Goal: Communication & Community: Answer question/provide support

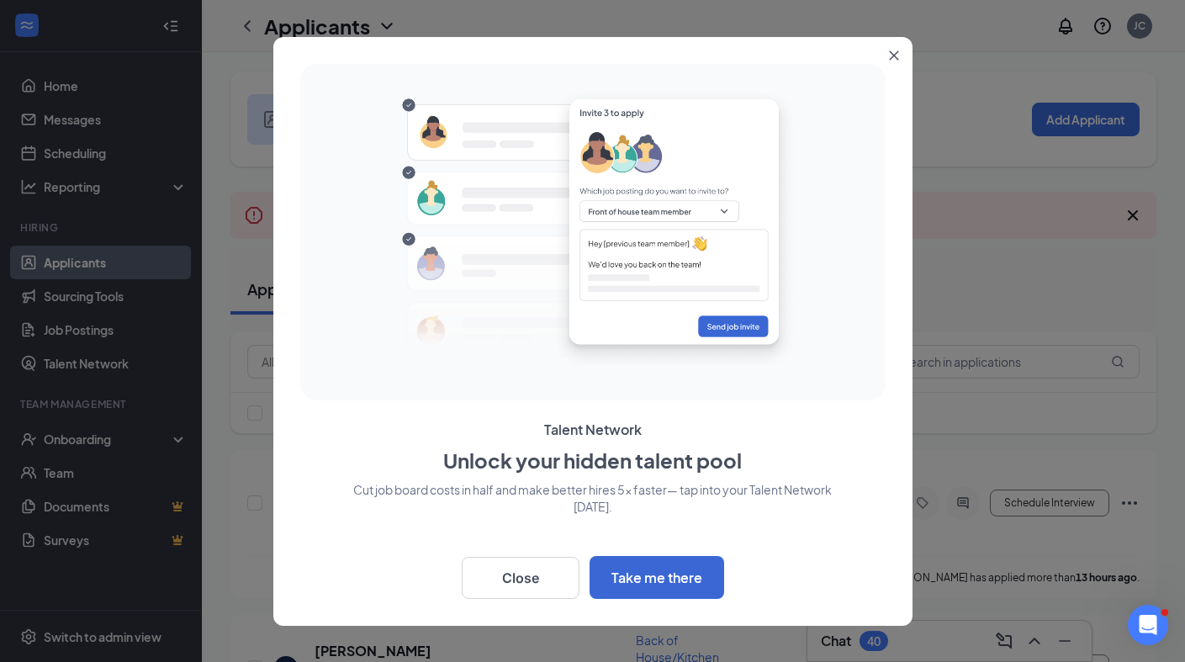
click at [897, 52] on icon "Close" at bounding box center [894, 55] width 10 height 10
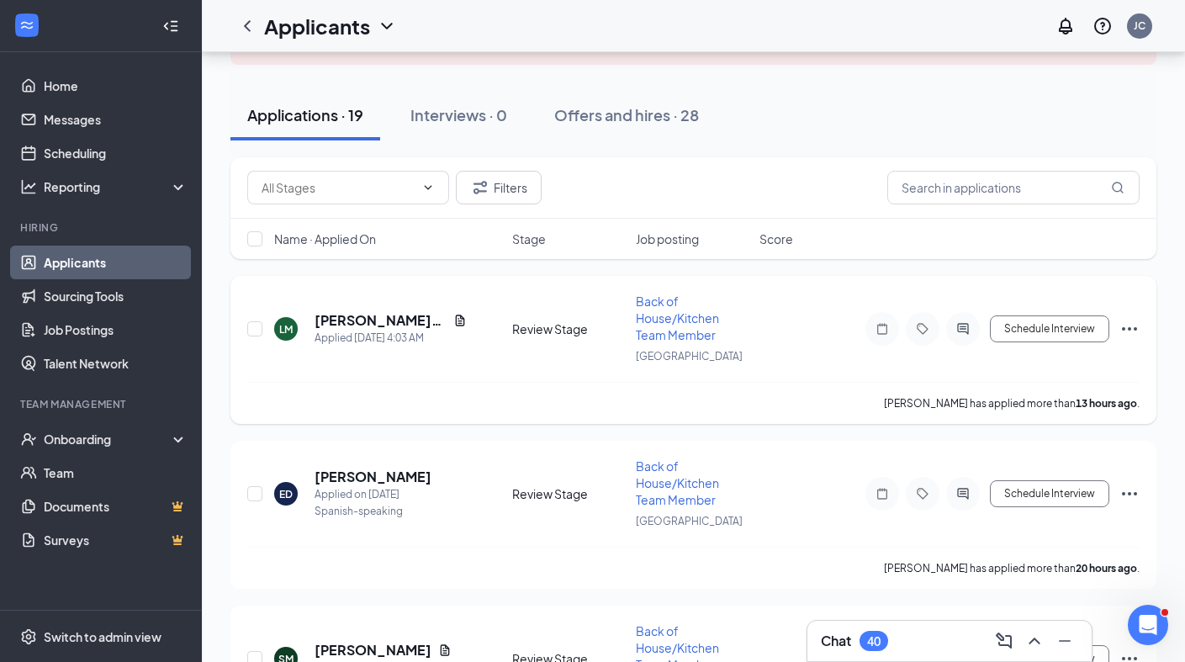
scroll to position [182, 0]
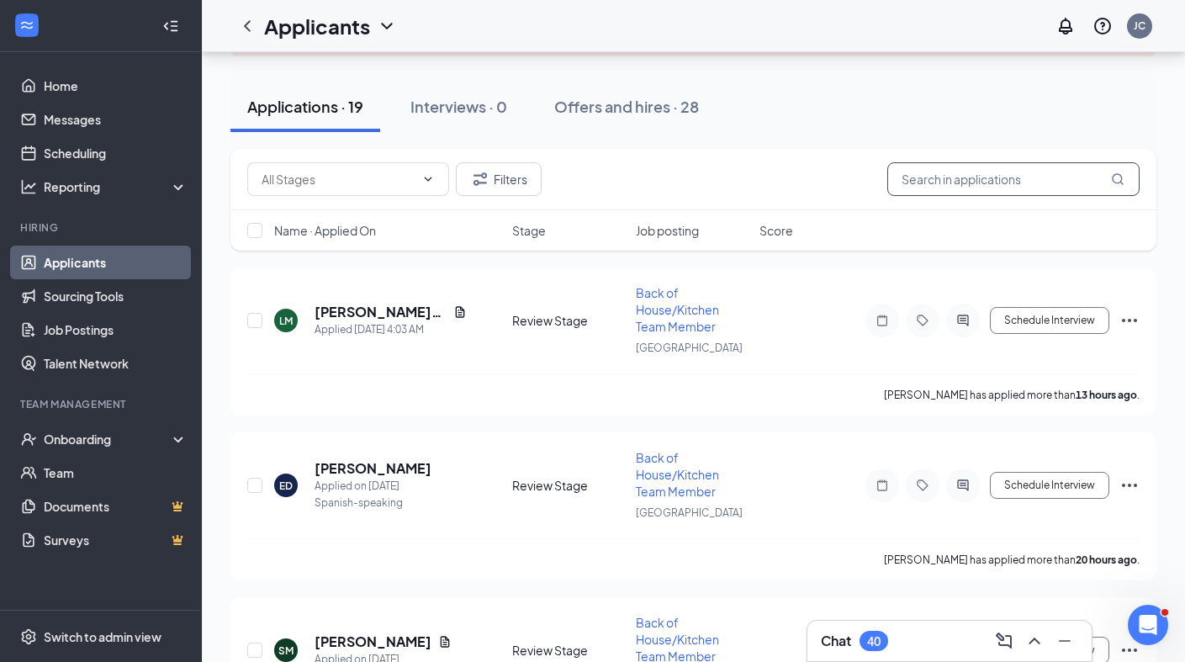
click at [972, 175] on input "text" at bounding box center [1013, 179] width 252 height 34
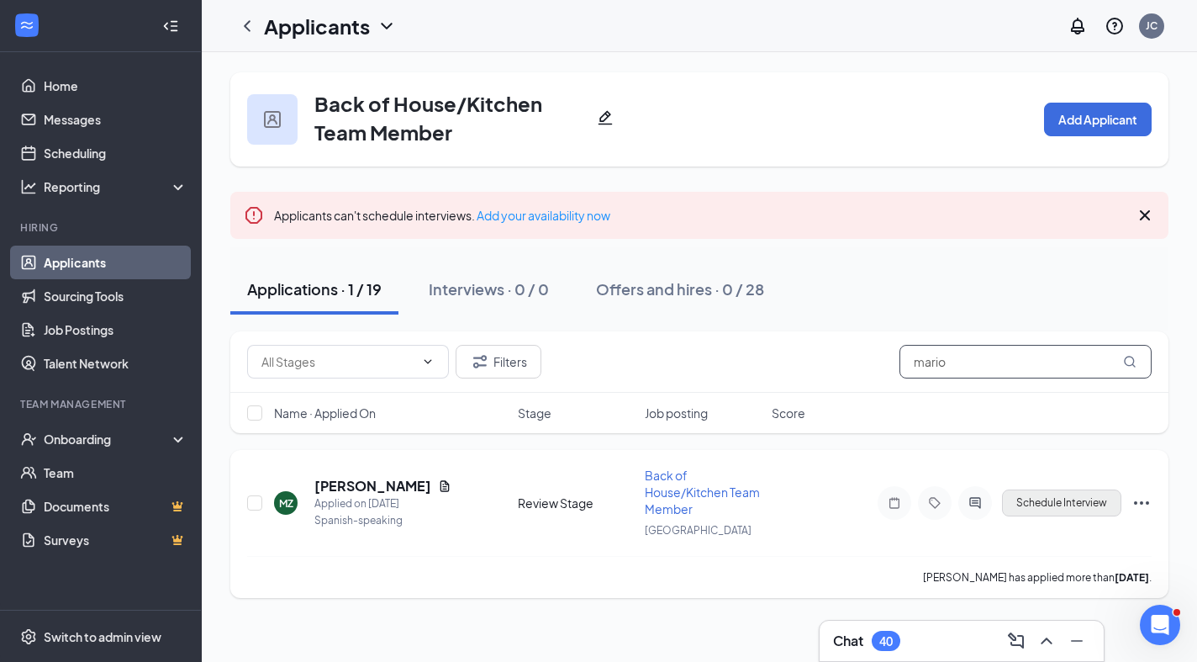
type input "mario"
click at [1048, 499] on button "Schedule Interview" at bounding box center [1061, 502] width 119 height 27
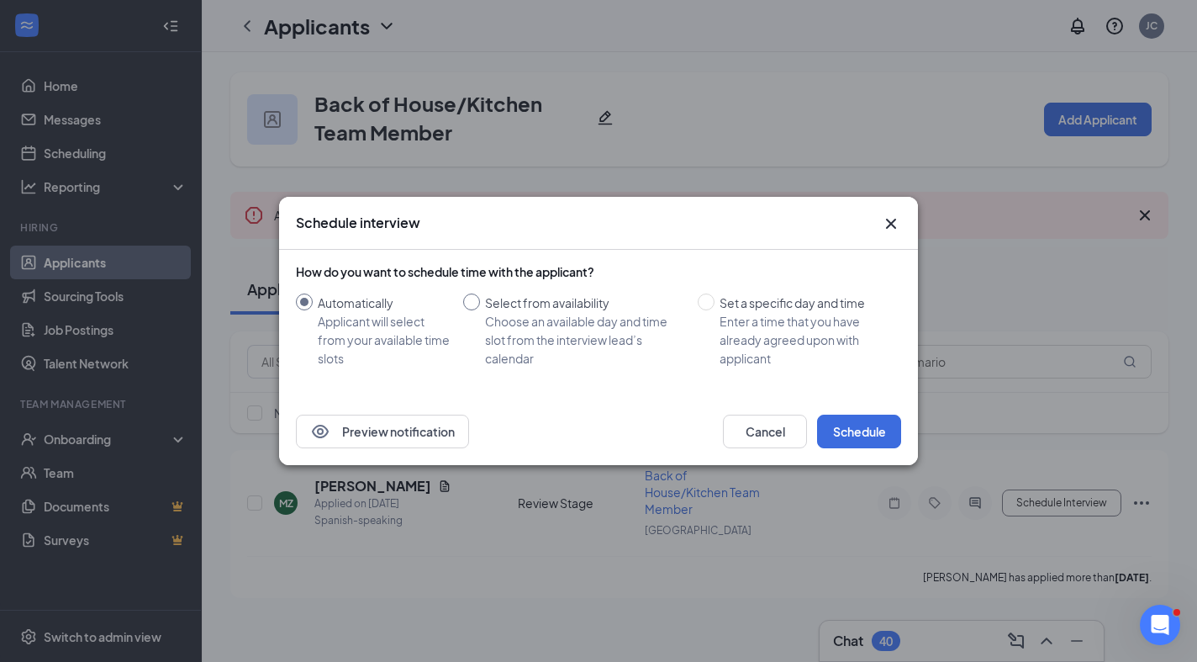
click at [473, 297] on input "Select from availability Choose an available day and time slot from the intervi…" at bounding box center [471, 301] width 17 height 17
radio input "true"
radio input "false"
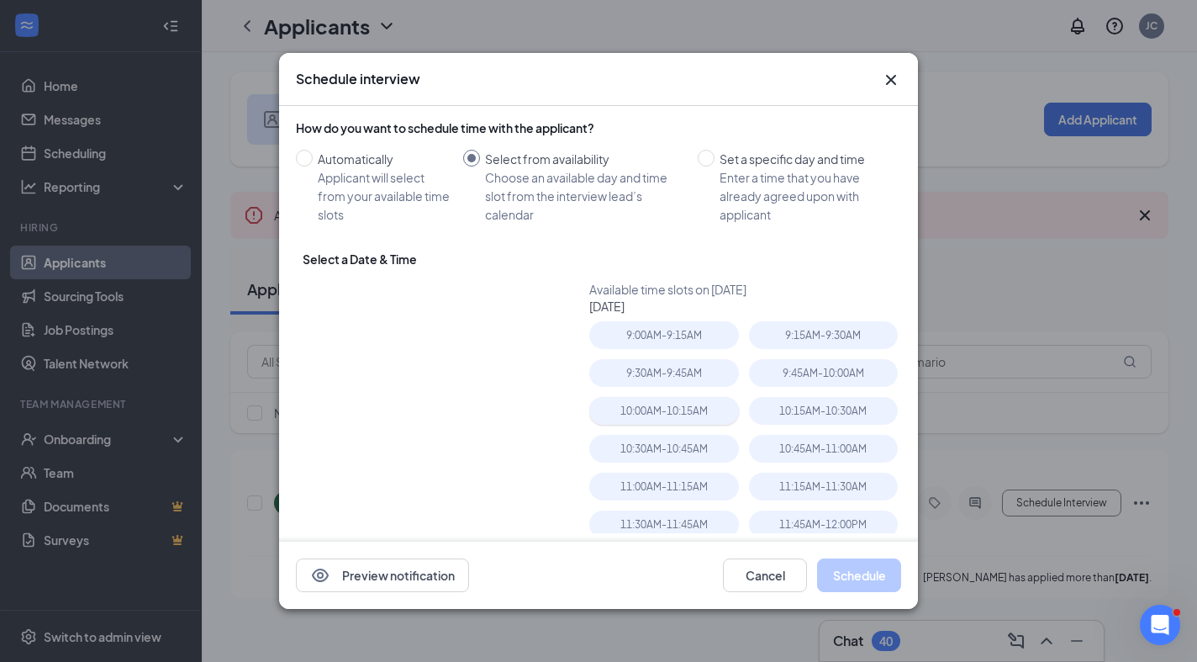
type input "[DATE]"
click at [420, 355] on table "Su Mo Tu We Th Fr Sa 31 1 2 3 4 5 6 7 8 9 10 11 12 13 14 15 16 17 18 19 20 21 2…" at bounding box center [419, 412] width 212 height 177
click at [411, 361] on table "Su Mo Tu We Th Fr Sa 31 1 2 3 4 5 6 7 8 9 10 11 12 13 14 15 16 17 18 19 20 21 2…" at bounding box center [419, 412] width 212 height 177
click at [415, 362] on table "Su Mo Tu We Th Fr Sa 31 1 2 3 4 5 6 7 8 9 10 11 12 13 14 15 16 17 18 19 20 21 2…" at bounding box center [419, 412] width 212 height 177
click at [386, 362] on div "2" at bounding box center [388, 361] width 20 height 20
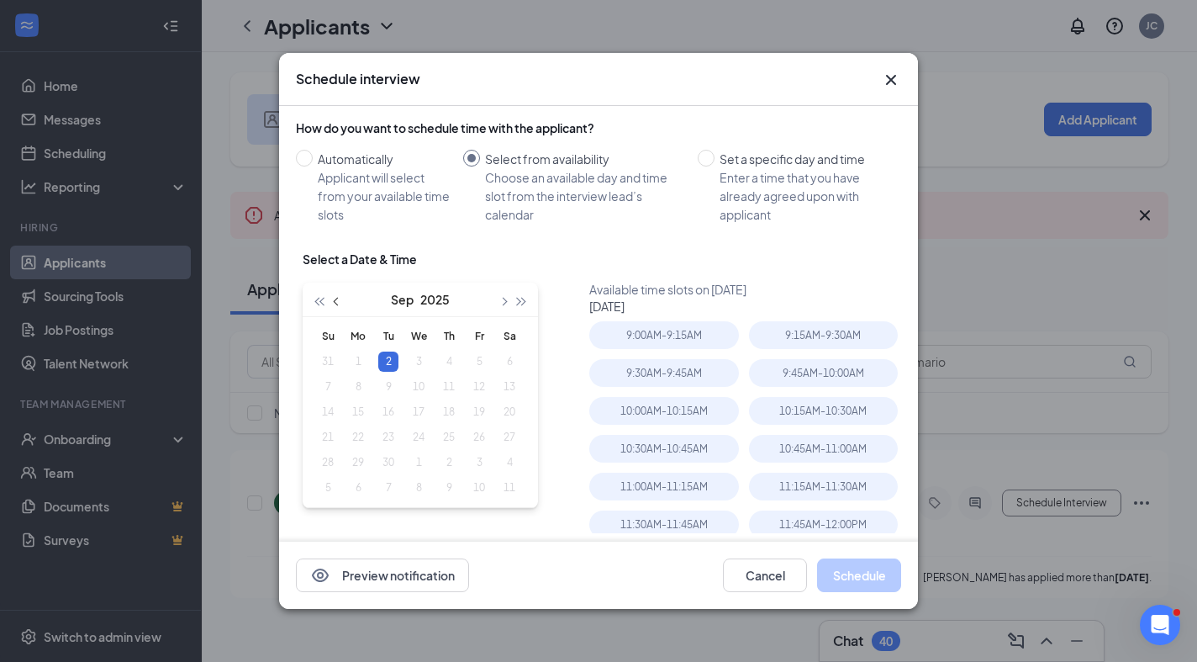
click at [335, 300] on span "button" at bounding box center [338, 302] width 8 height 8
click at [309, 157] on input "Automatically Applicant will select from your available time slots" at bounding box center [304, 158] width 17 height 17
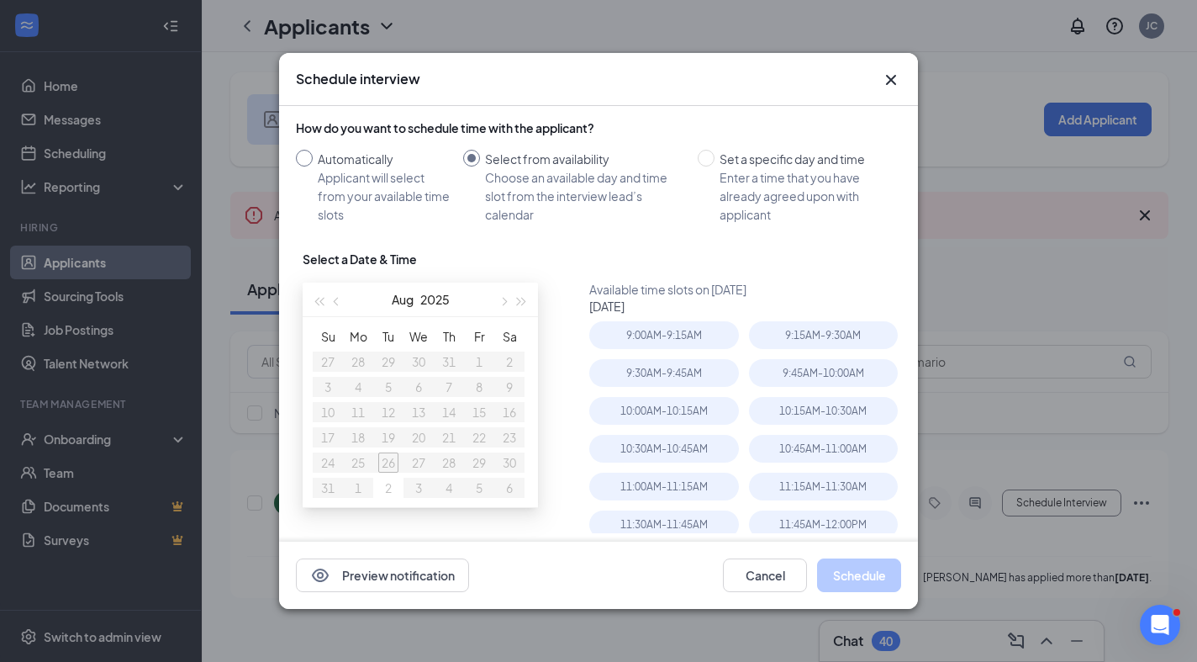
radio input "true"
radio input "false"
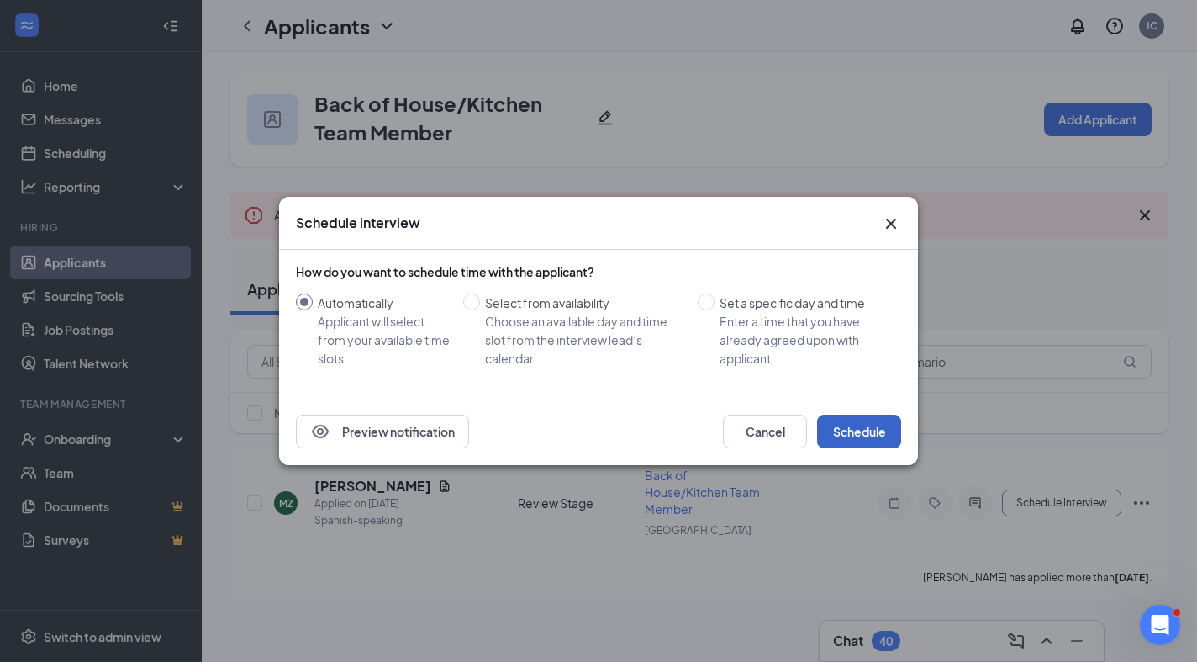
click at [853, 424] on button "Schedule" at bounding box center [859, 431] width 84 height 34
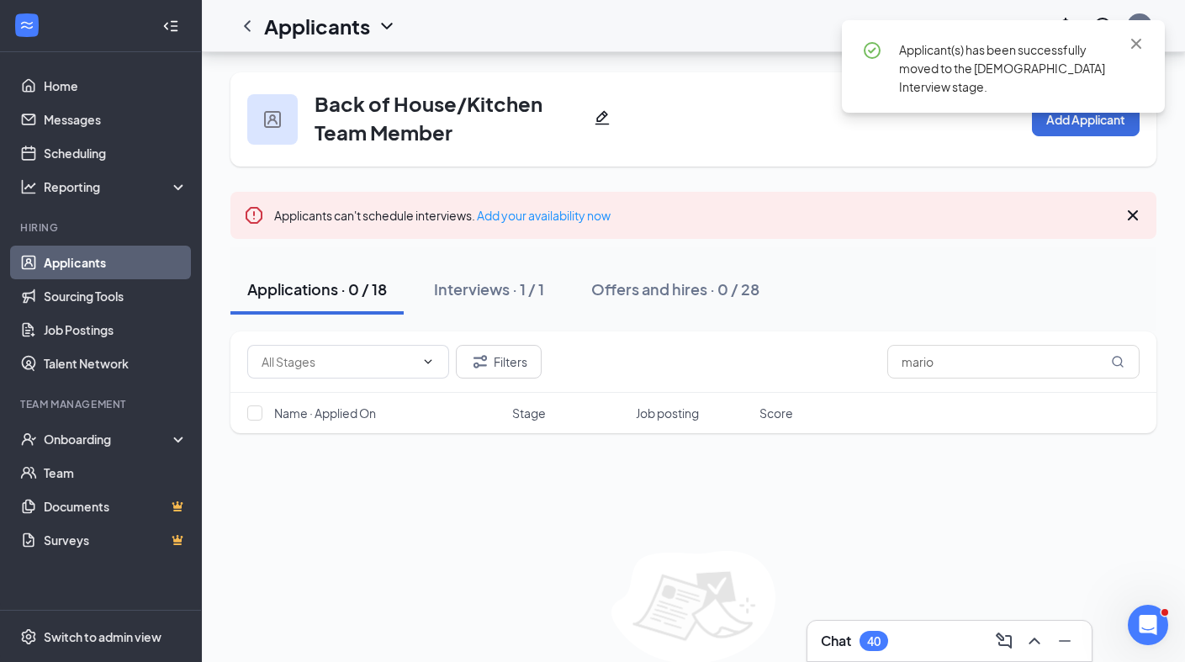
scroll to position [72, 0]
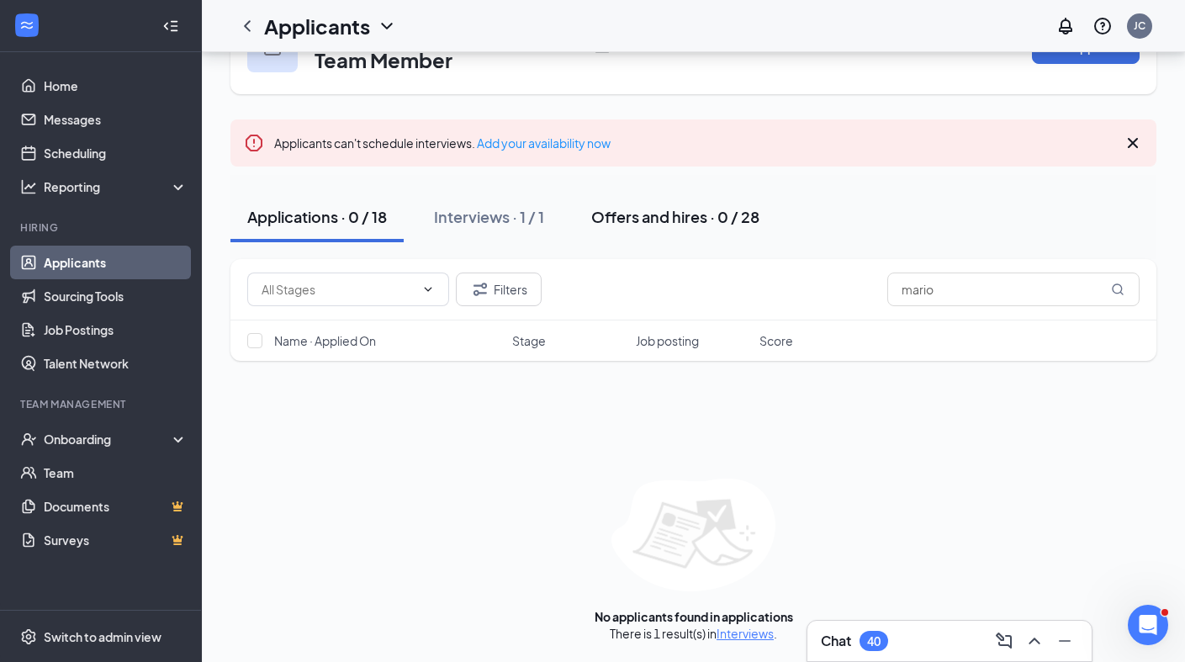
click at [517, 140] on link "Add your availability now" at bounding box center [544, 142] width 134 height 15
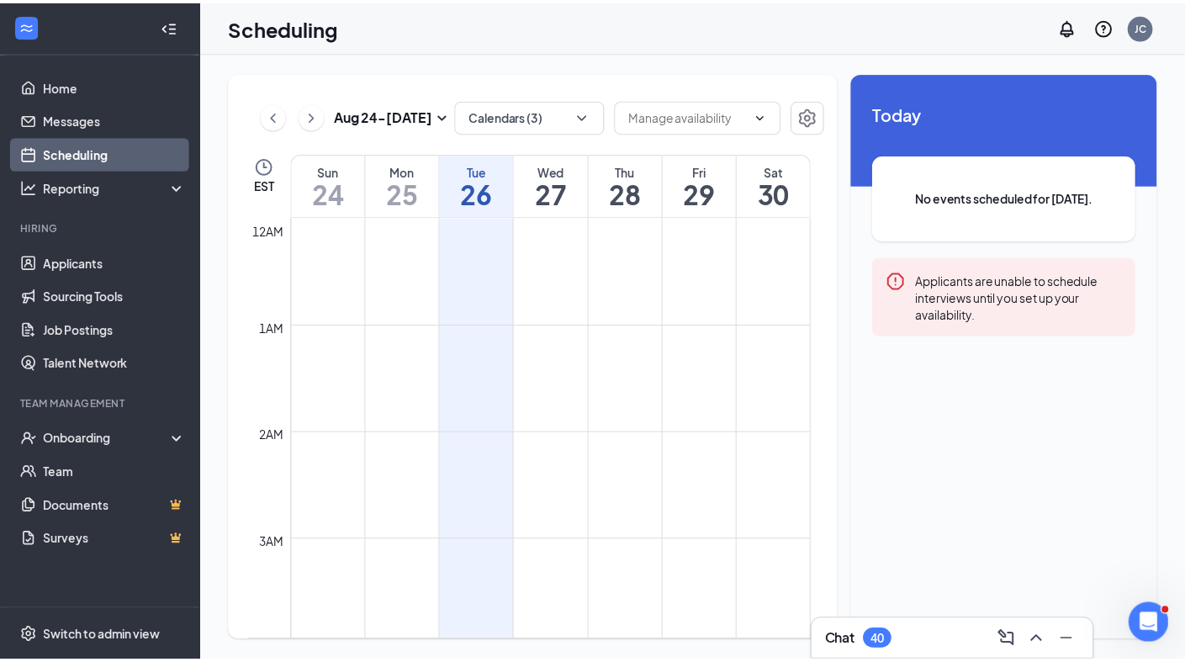
scroll to position [826, 0]
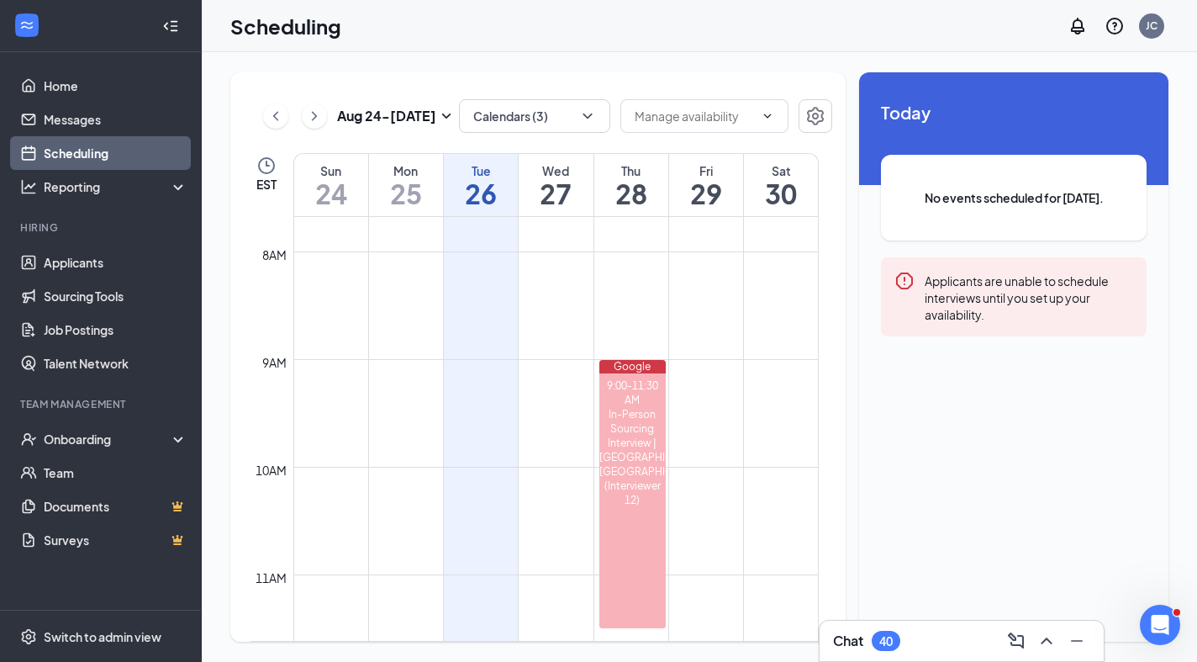
click at [562, 171] on div "Wed" at bounding box center [556, 170] width 74 height 17
click at [566, 237] on td at bounding box center [555, 237] width 525 height 27
click at [768, 117] on icon "ChevronDown" at bounding box center [768, 116] width 8 height 4
click at [816, 115] on icon "Settings" at bounding box center [815, 116] width 20 height 20
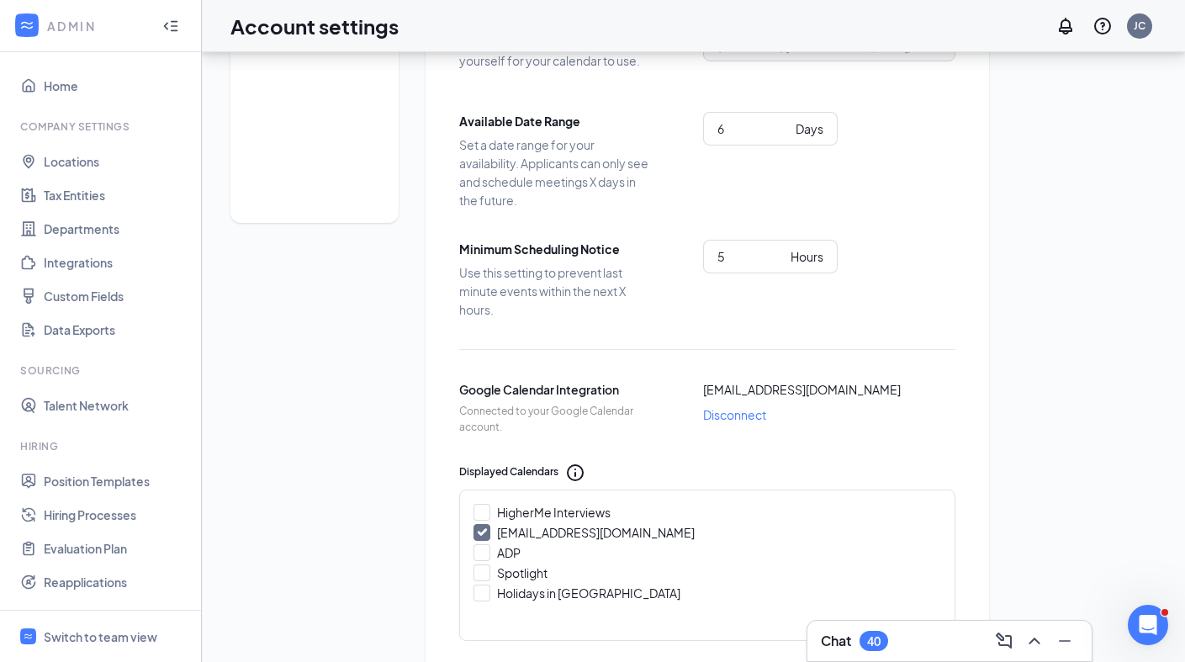
scroll to position [182, 0]
click at [778, 253] on input "6" at bounding box center [750, 255] width 66 height 18
click at [774, 264] on input "5" at bounding box center [750, 255] width 66 height 18
type input "4"
click at [774, 264] on input "4" at bounding box center [750, 255] width 66 height 18
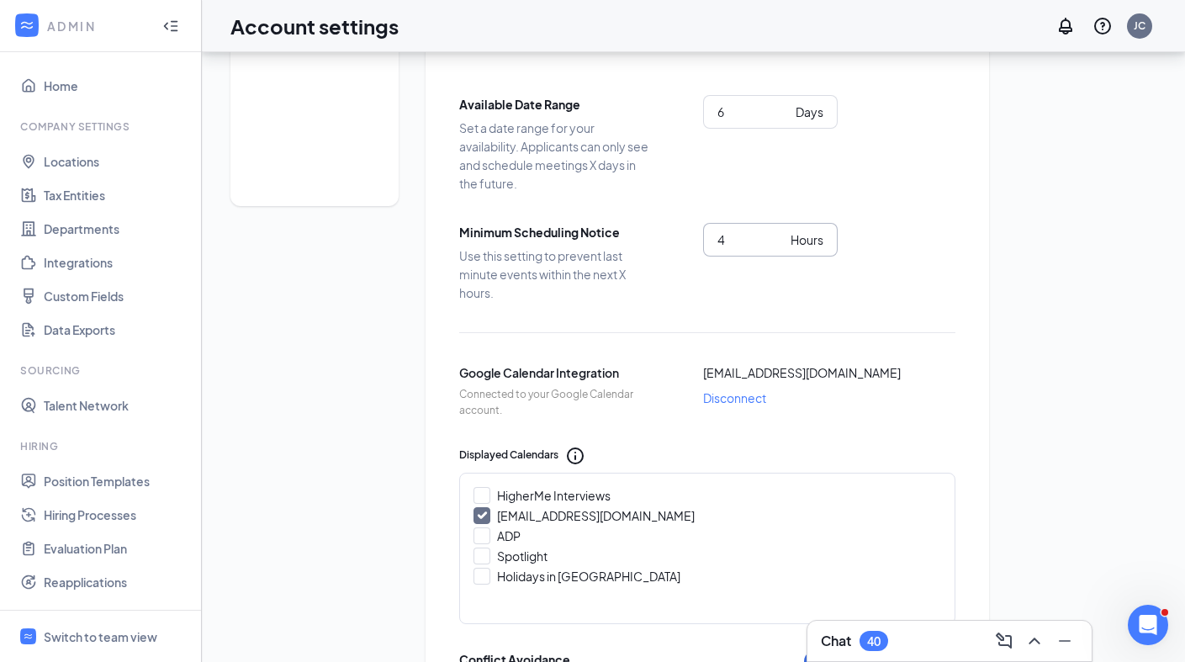
scroll to position [0, 0]
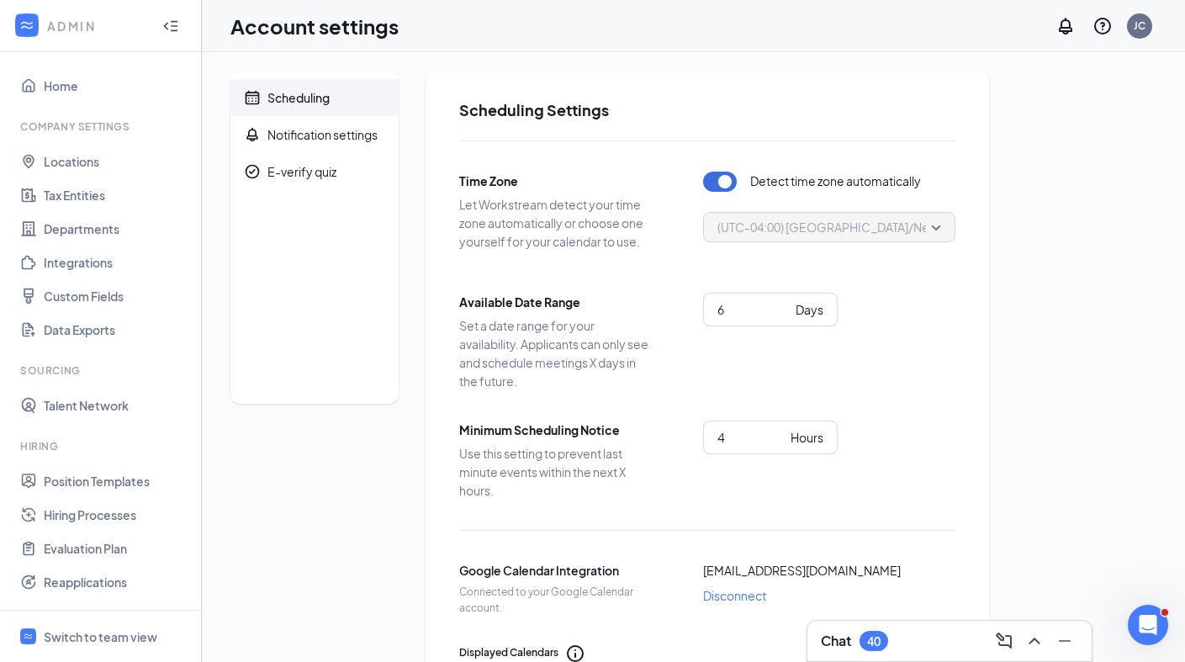
click at [942, 228] on div "(UTC-04:00) [GEOGRAPHIC_DATA]/New_York - Eastern Time" at bounding box center [829, 227] width 252 height 30
click at [937, 227] on span "(UTC-04:00) [GEOGRAPHIC_DATA]/New_York - Eastern Time" at bounding box center [884, 226] width 334 height 25
click at [287, 101] on div "Scheduling" at bounding box center [298, 97] width 62 height 17
click at [44, 81] on link "Home" at bounding box center [116, 86] width 144 height 34
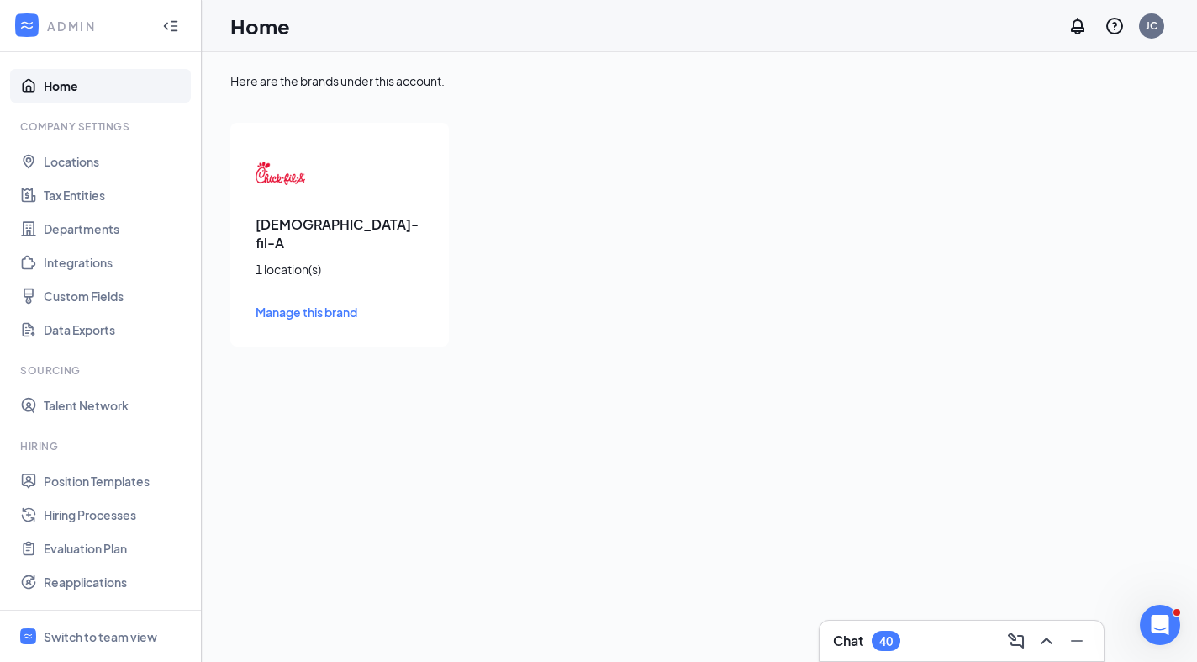
click at [162, 27] on icon "Collapse" at bounding box center [170, 26] width 17 height 17
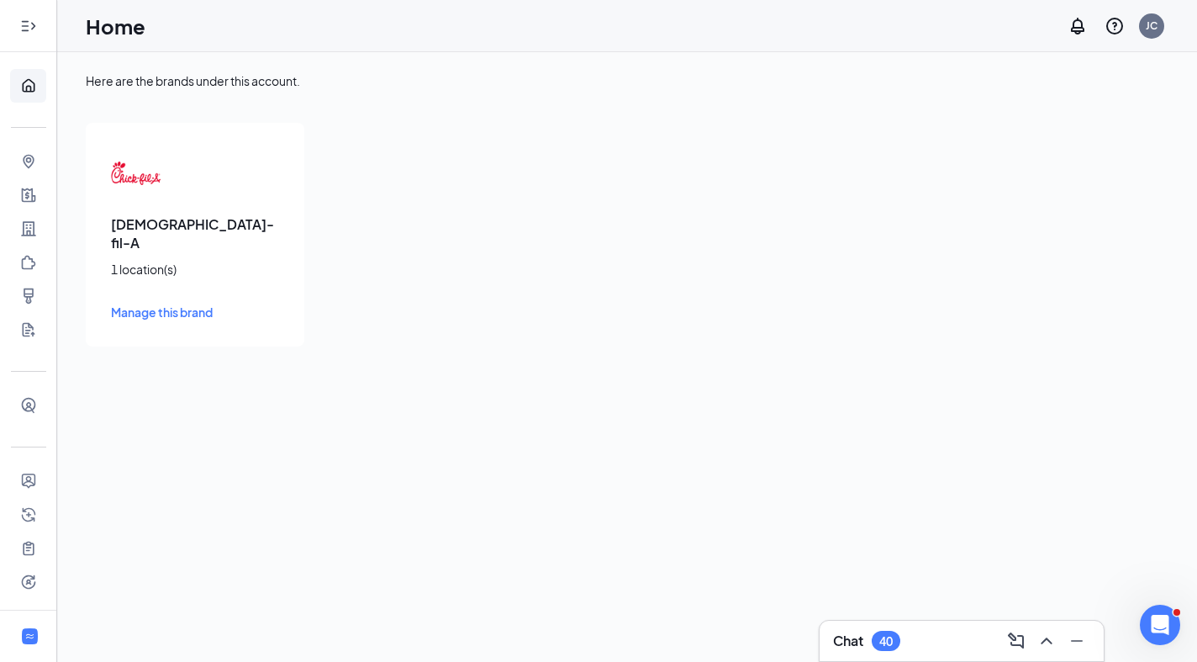
click at [29, 27] on icon "Expand" at bounding box center [28, 26] width 17 height 17
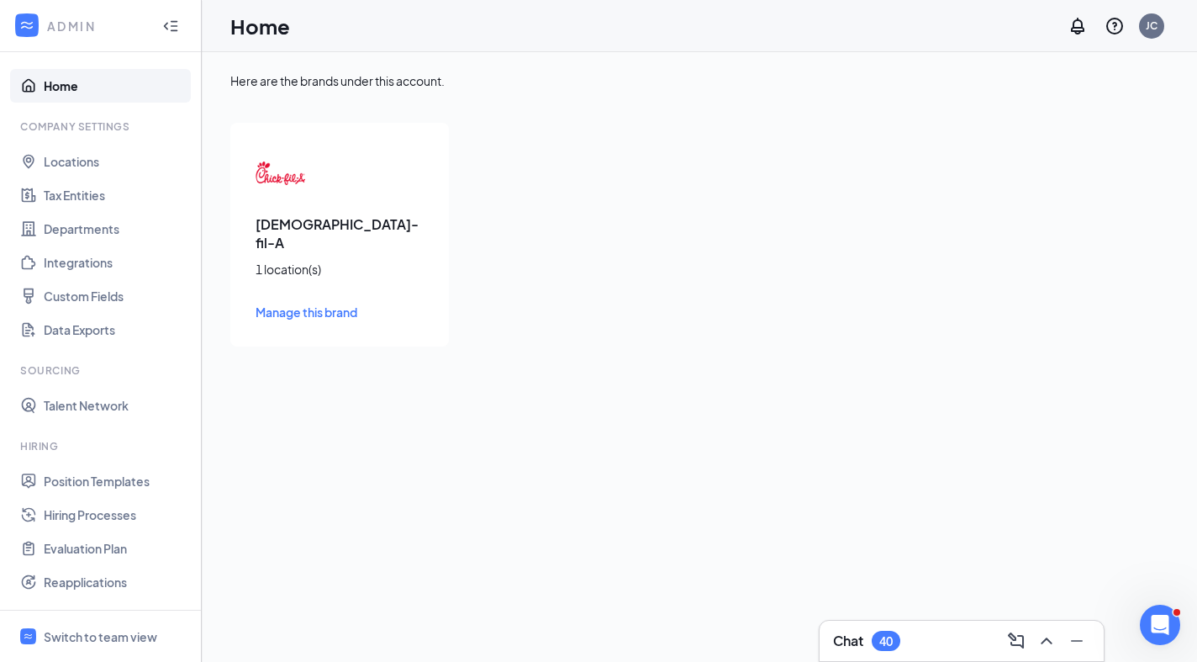
click at [44, 86] on link "Home" at bounding box center [116, 86] width 144 height 34
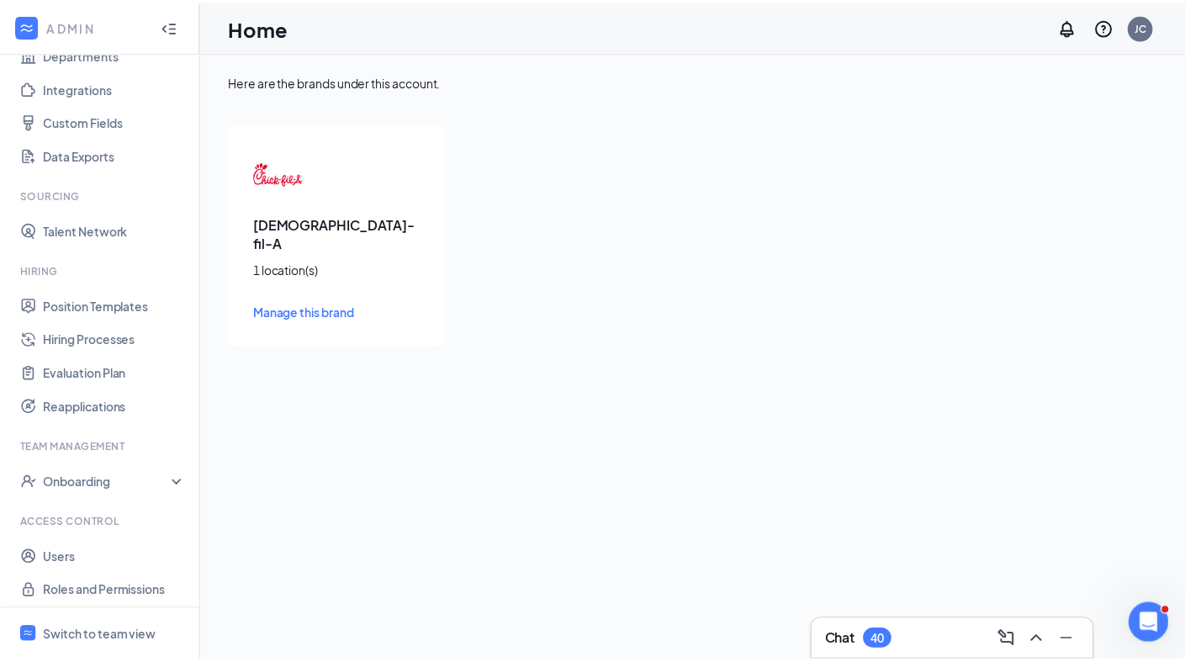
scroll to position [181, 0]
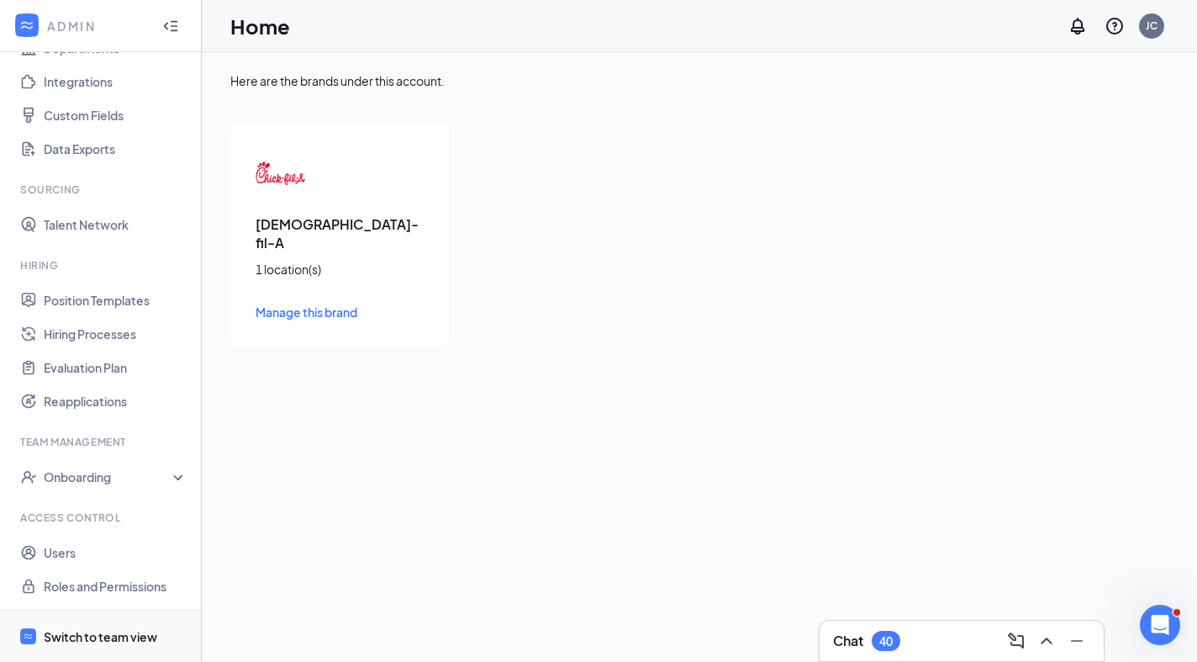
click at [92, 633] on div "Switch to team view" at bounding box center [101, 636] width 114 height 17
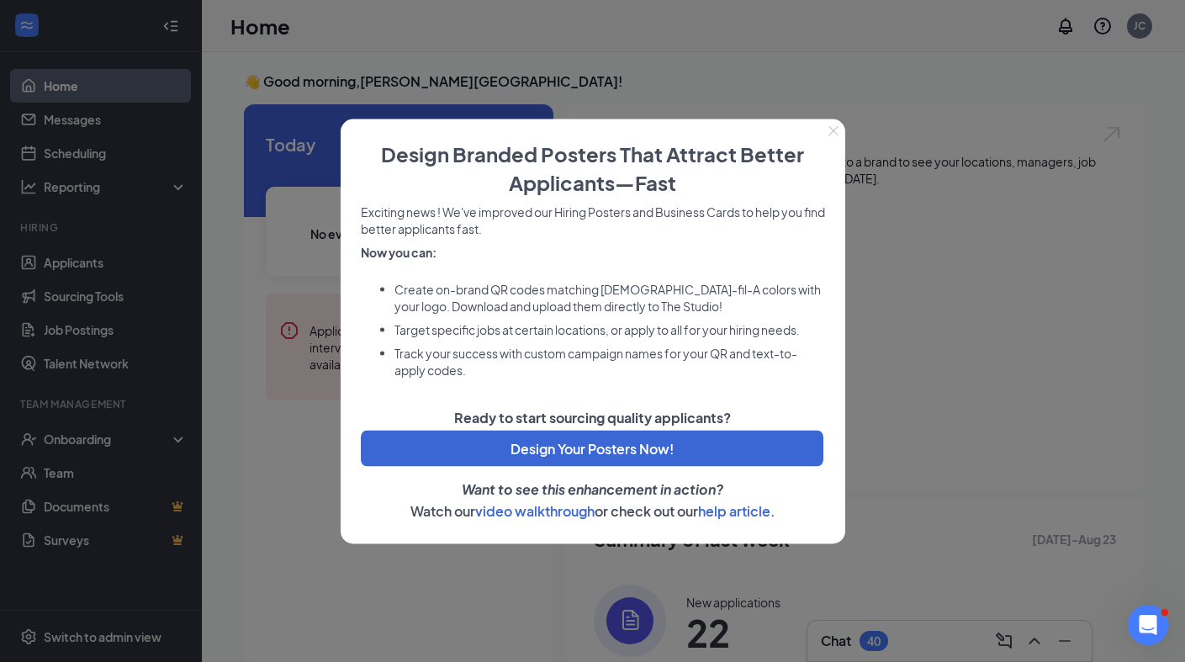
click at [832, 129] on icon "Close" at bounding box center [833, 130] width 10 height 10
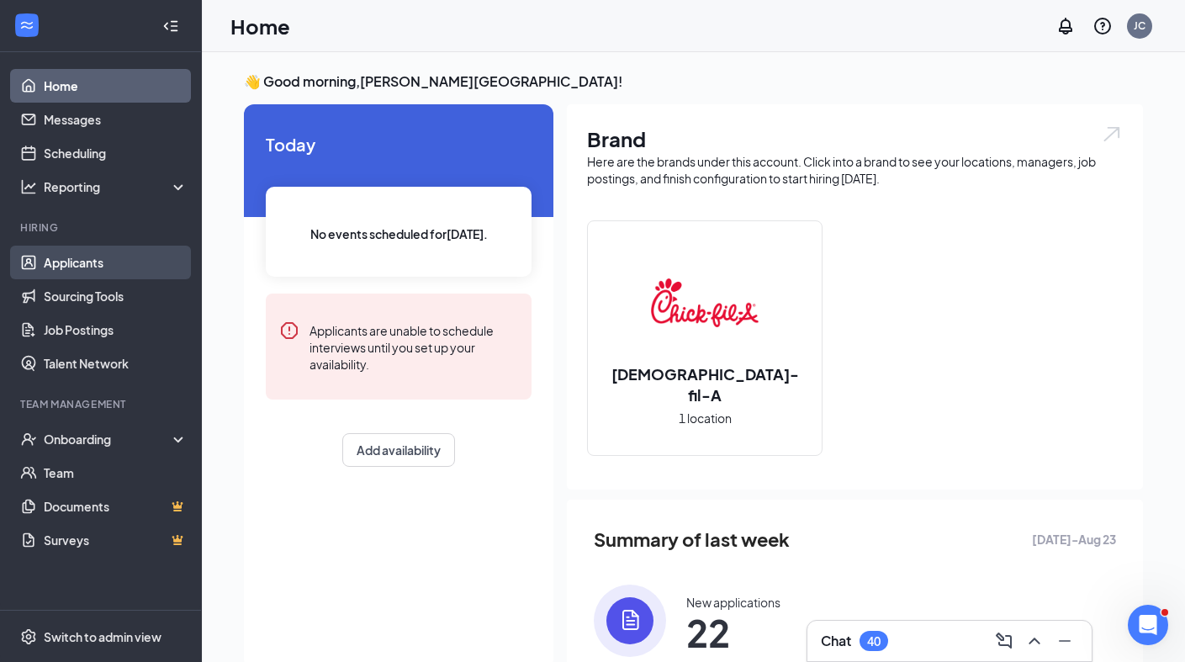
click at [97, 265] on link "Applicants" at bounding box center [116, 263] width 144 height 34
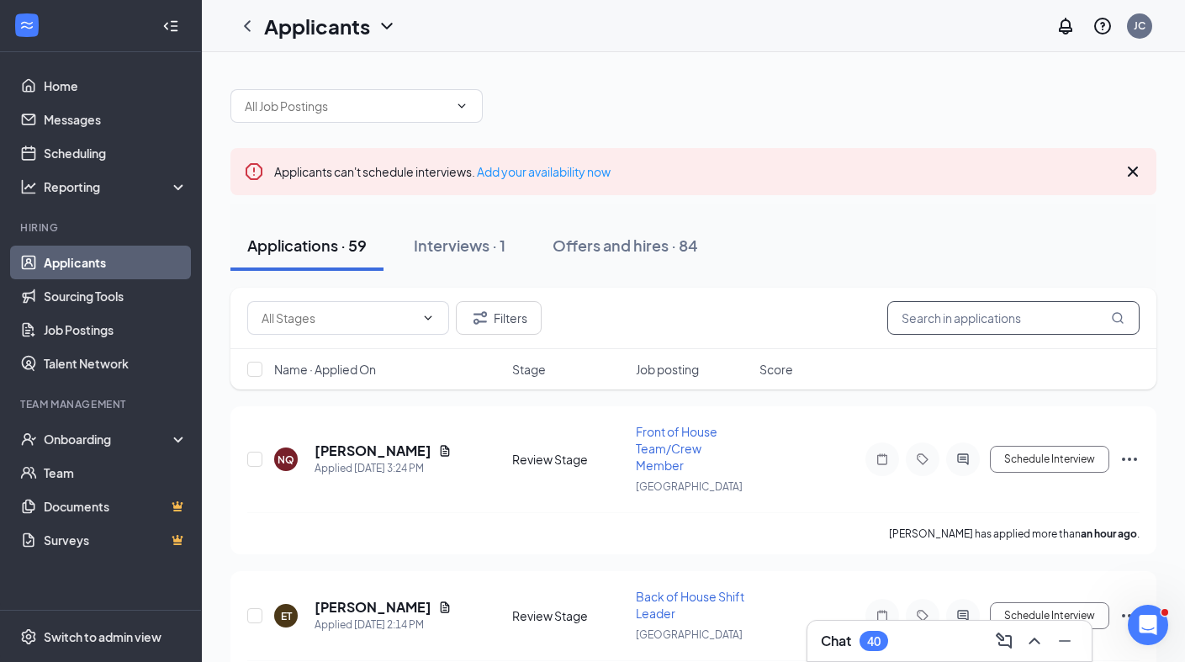
click at [992, 319] on input "text" at bounding box center [1013, 318] width 252 height 34
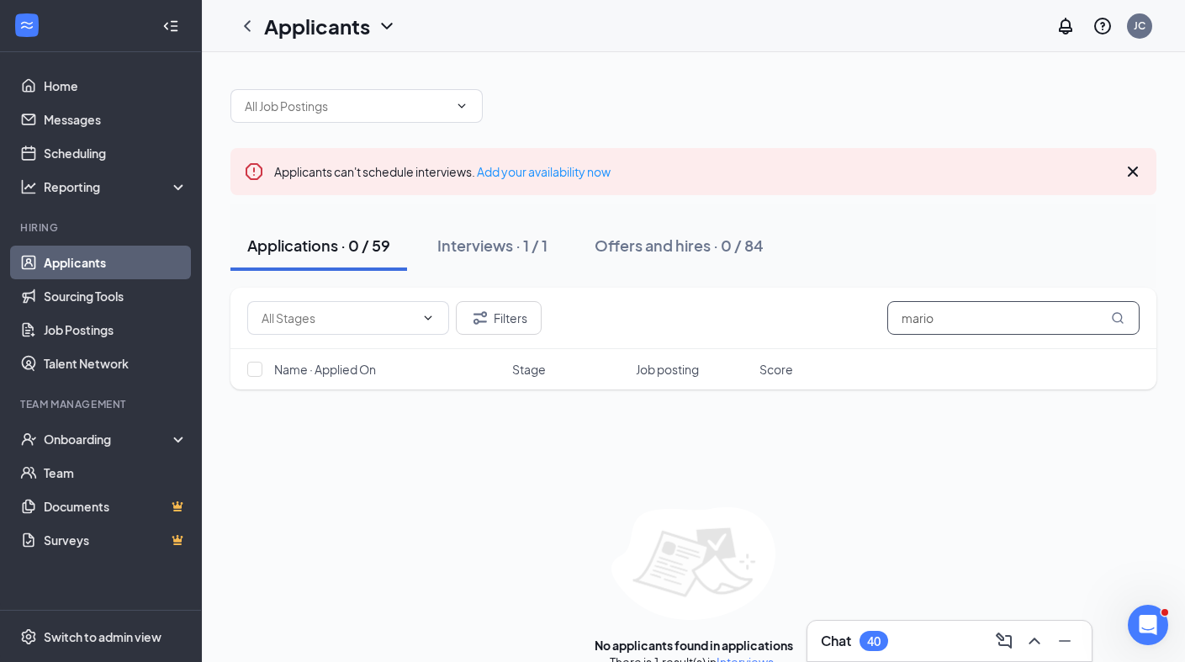
click at [944, 316] on input "mario" at bounding box center [1013, 318] width 252 height 34
type input "m"
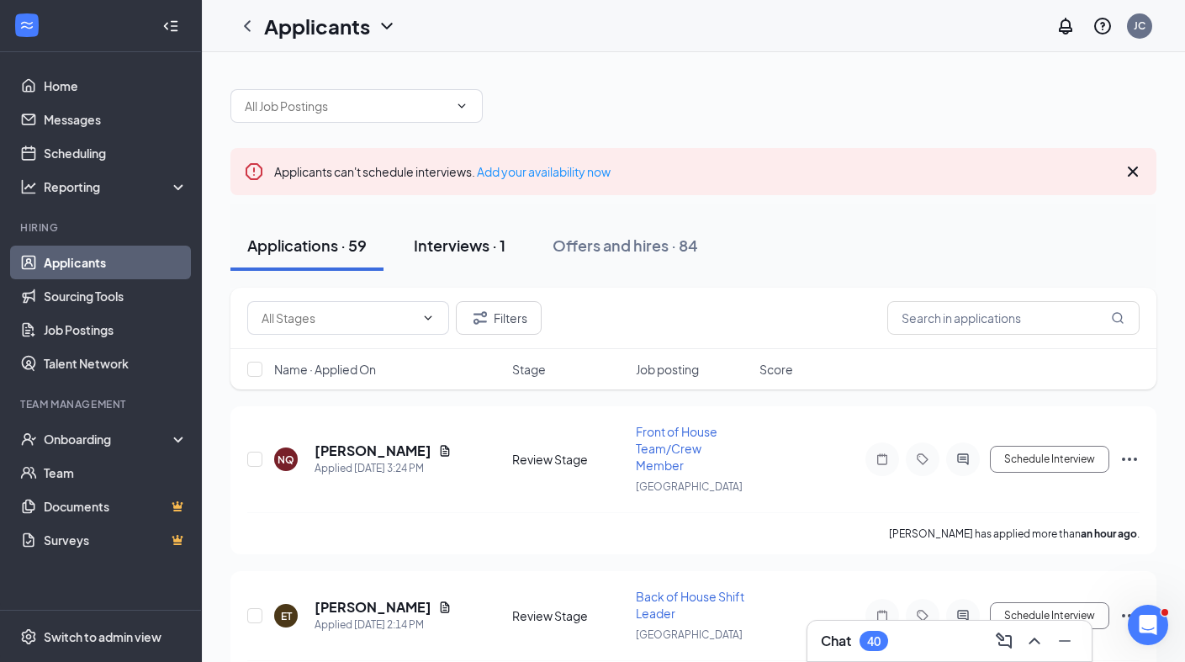
click at [468, 248] on div "Interviews · 1" at bounding box center [460, 245] width 92 height 21
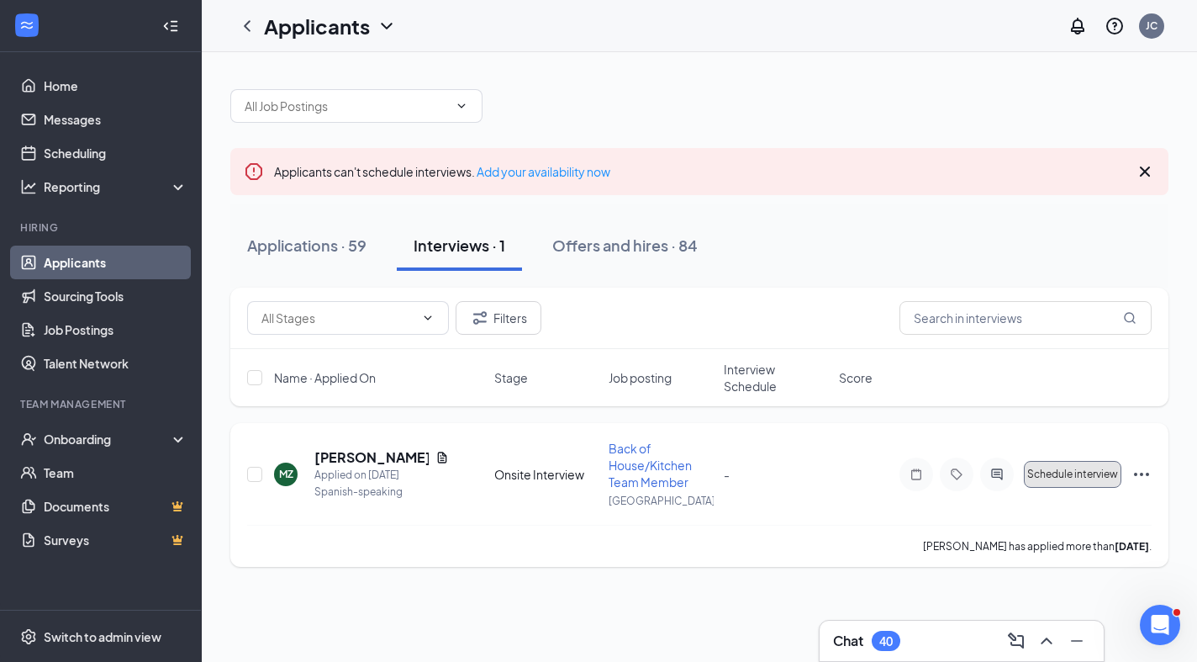
click at [1090, 476] on span "Schedule interview" at bounding box center [1072, 474] width 91 height 12
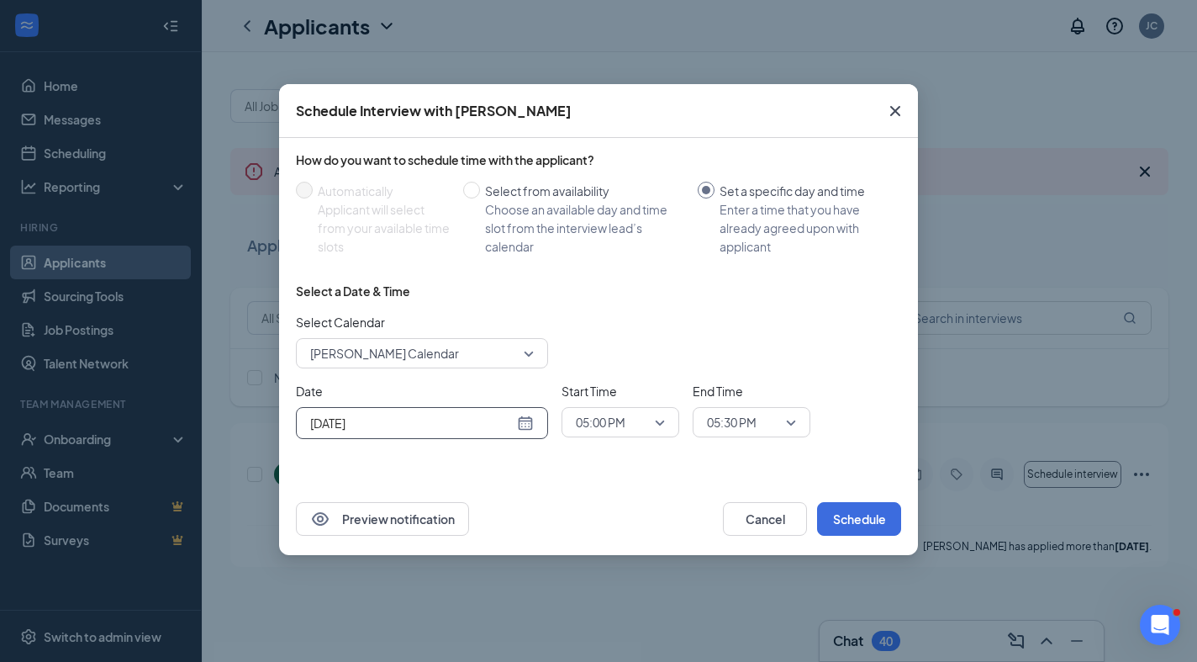
click at [528, 422] on div "[DATE]" at bounding box center [422, 423] width 224 height 18
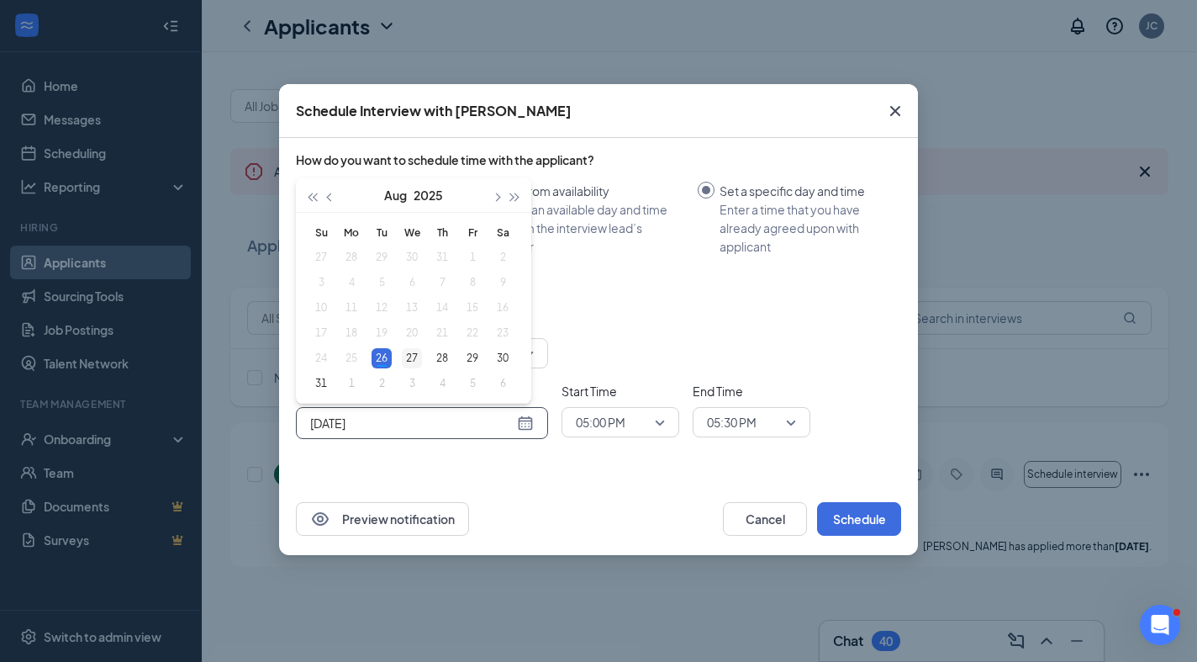
type input "[DATE]"
click at [413, 354] on div "27" at bounding box center [412, 358] width 20 height 20
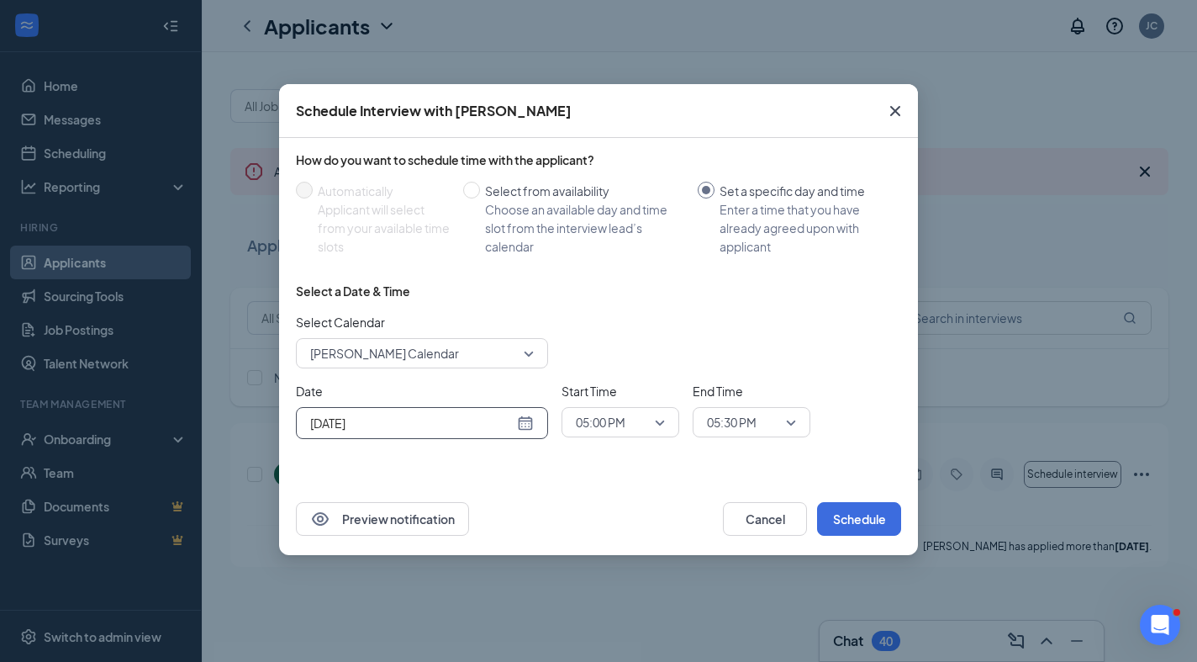
click at [665, 420] on div "05:00 PM" at bounding box center [621, 422] width 118 height 30
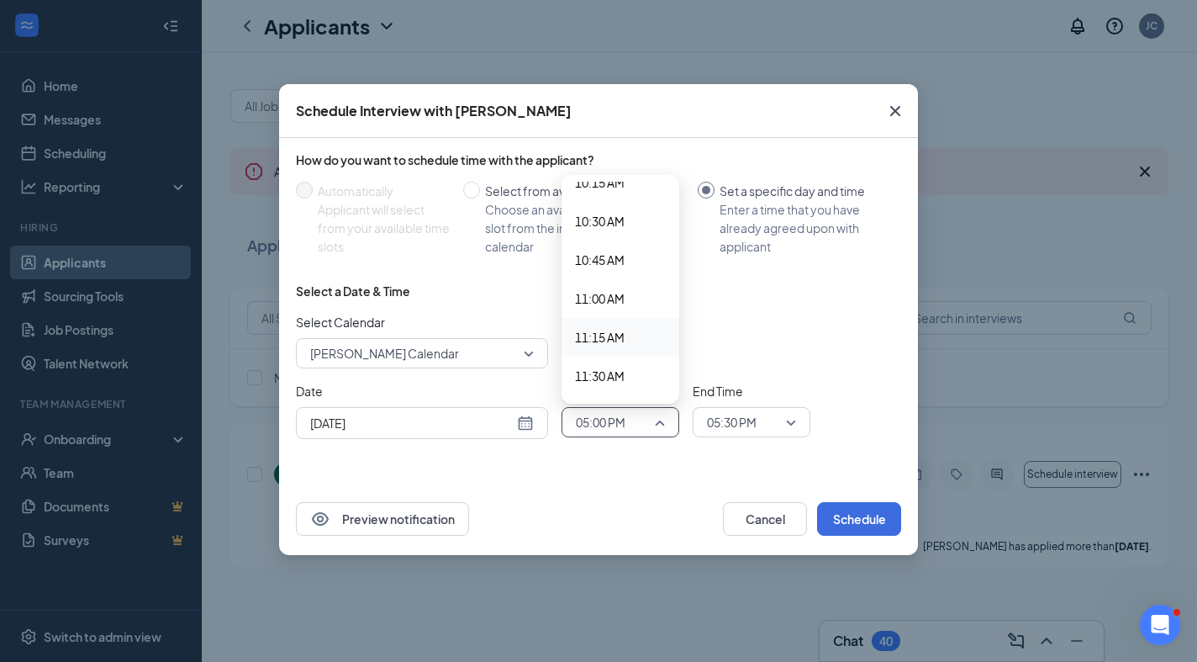
scroll to position [1600, 0]
click at [621, 220] on span "10:30 AM" at bounding box center [600, 225] width 50 height 18
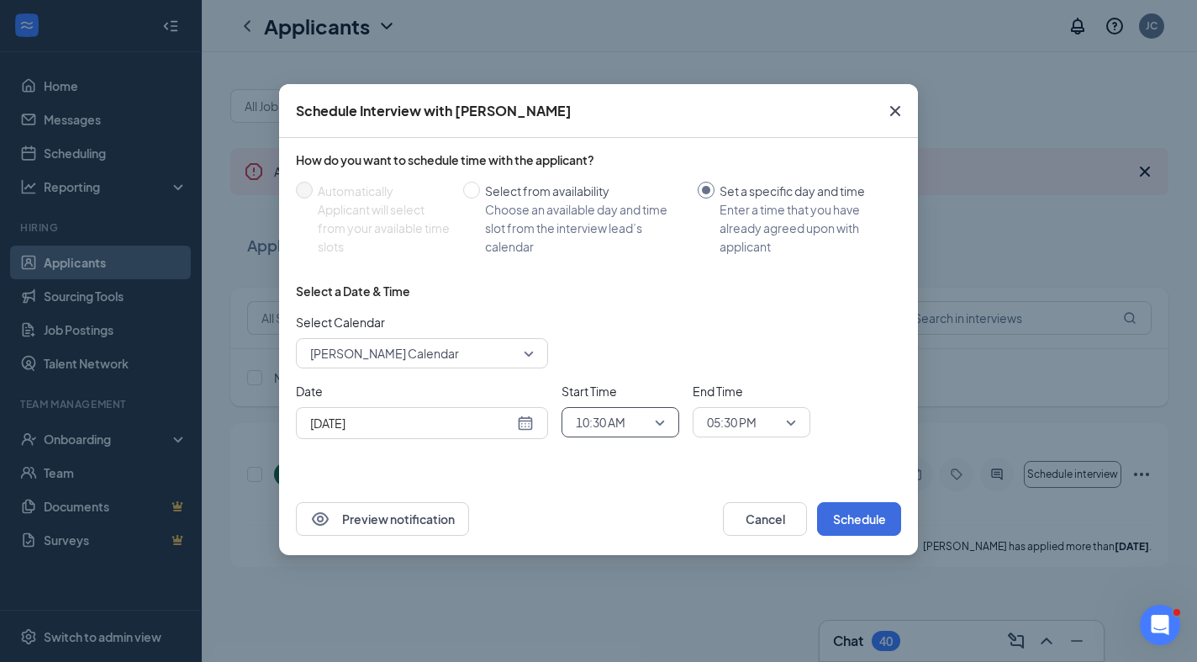
click at [796, 425] on div "05:30 PM" at bounding box center [752, 422] width 118 height 30
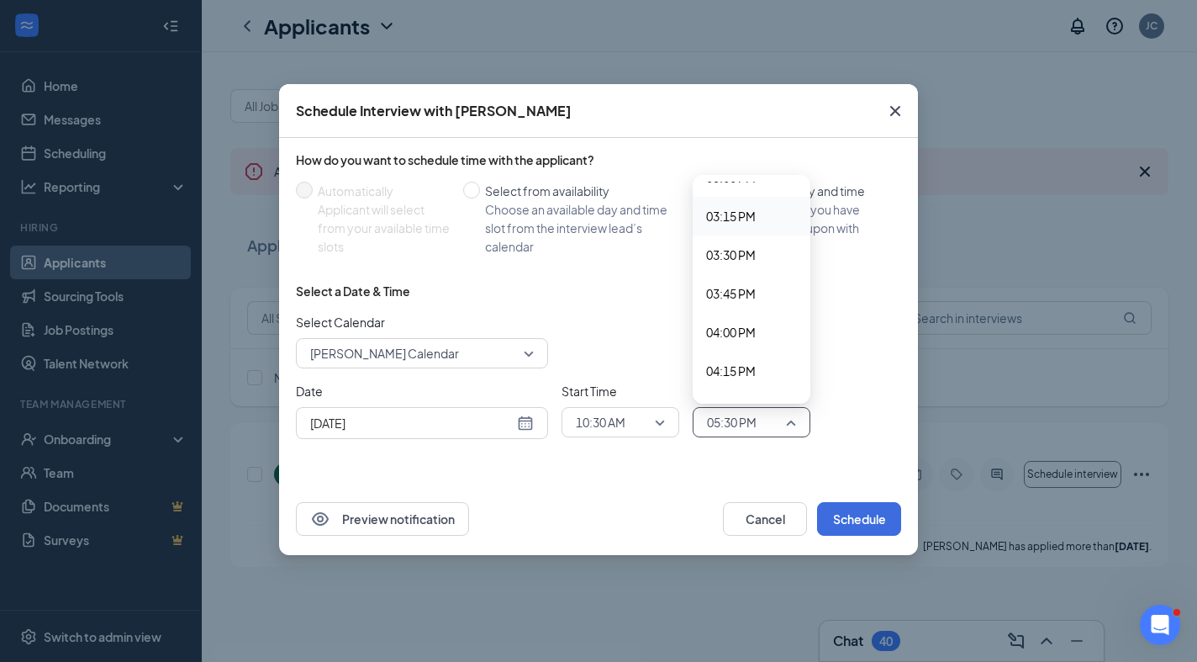
scroll to position [2156, 0]
click at [756, 288] on span "02:30 PM" at bounding box center [731, 288] width 50 height 18
click at [732, 419] on span "02:30 PM" at bounding box center [732, 421] width 50 height 25
click at [733, 212] on span "02:00 PM" at bounding box center [731, 211] width 50 height 18
click at [658, 423] on span "10:30 AM" at bounding box center [620, 421] width 89 height 25
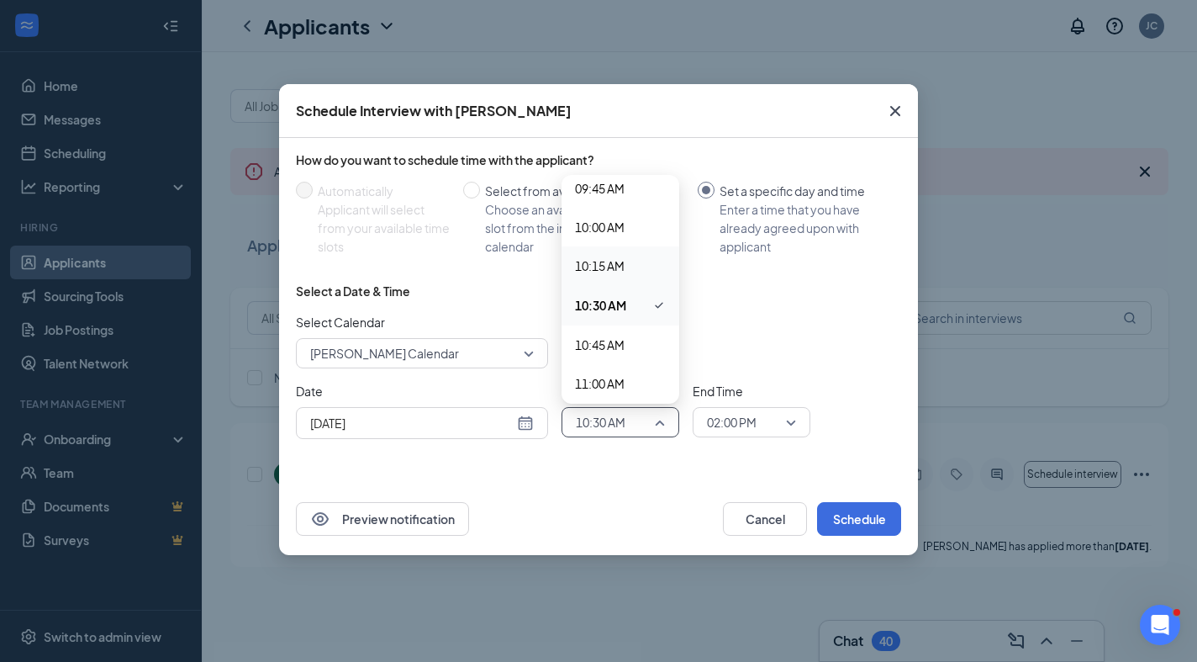
scroll to position [1412, 0]
click at [600, 180] on div "How do you want to schedule time with the applicant? Automatically Applicant wi…" at bounding box center [598, 299] width 605 height 308
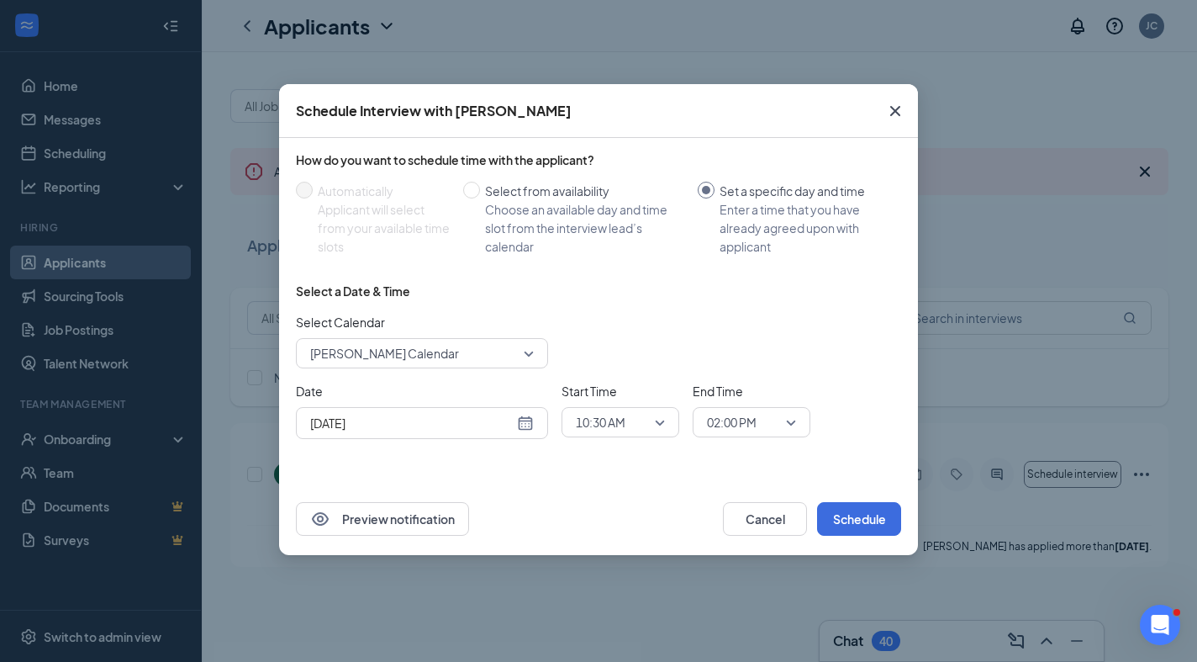
click at [786, 420] on span "02:00 PM" at bounding box center [751, 421] width 89 height 25
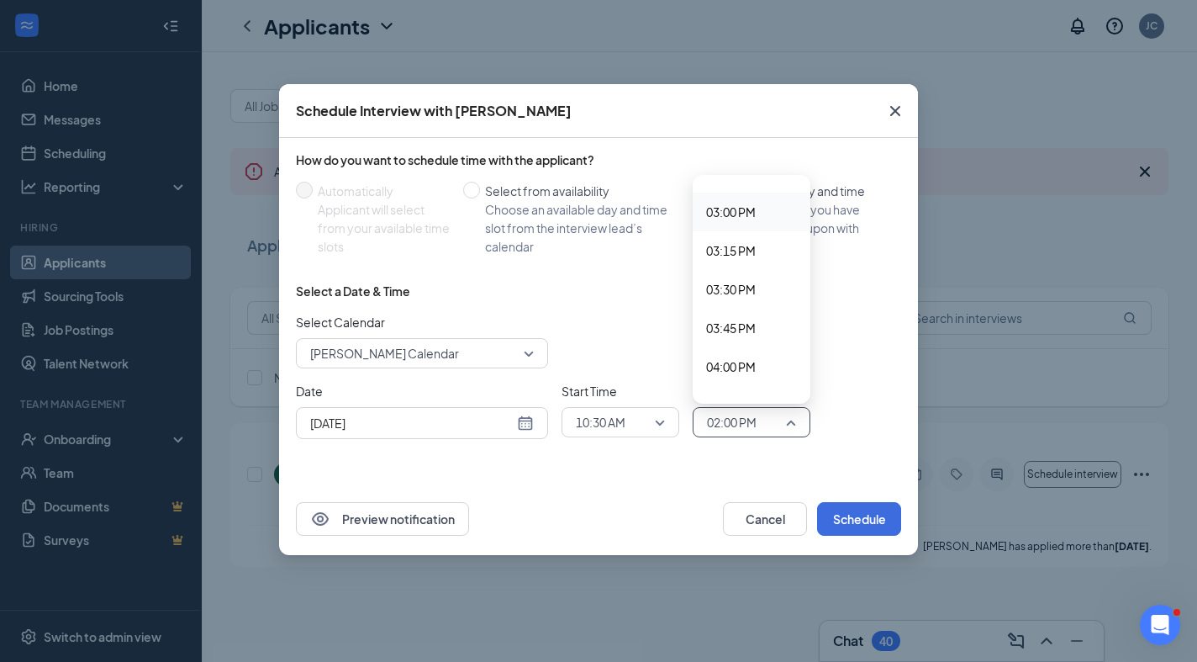
scroll to position [2344, 0]
click at [742, 335] on span "04:00 PM" at bounding box center [731, 334] width 50 height 18
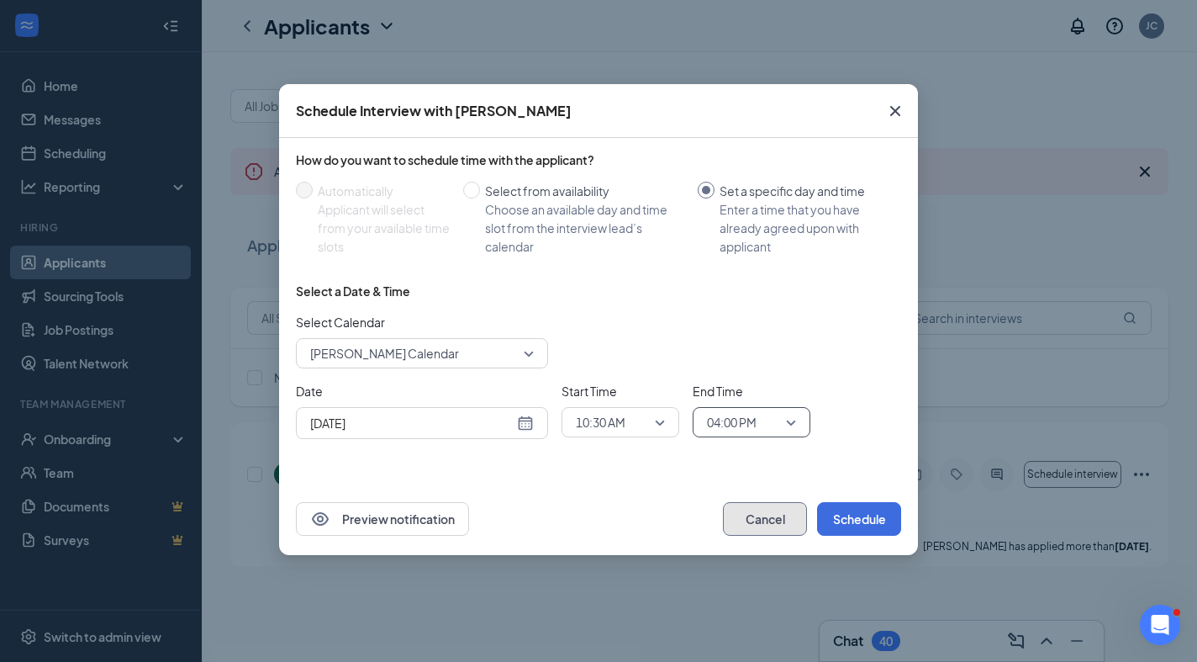
click at [775, 511] on button "Cancel" at bounding box center [765, 519] width 84 height 34
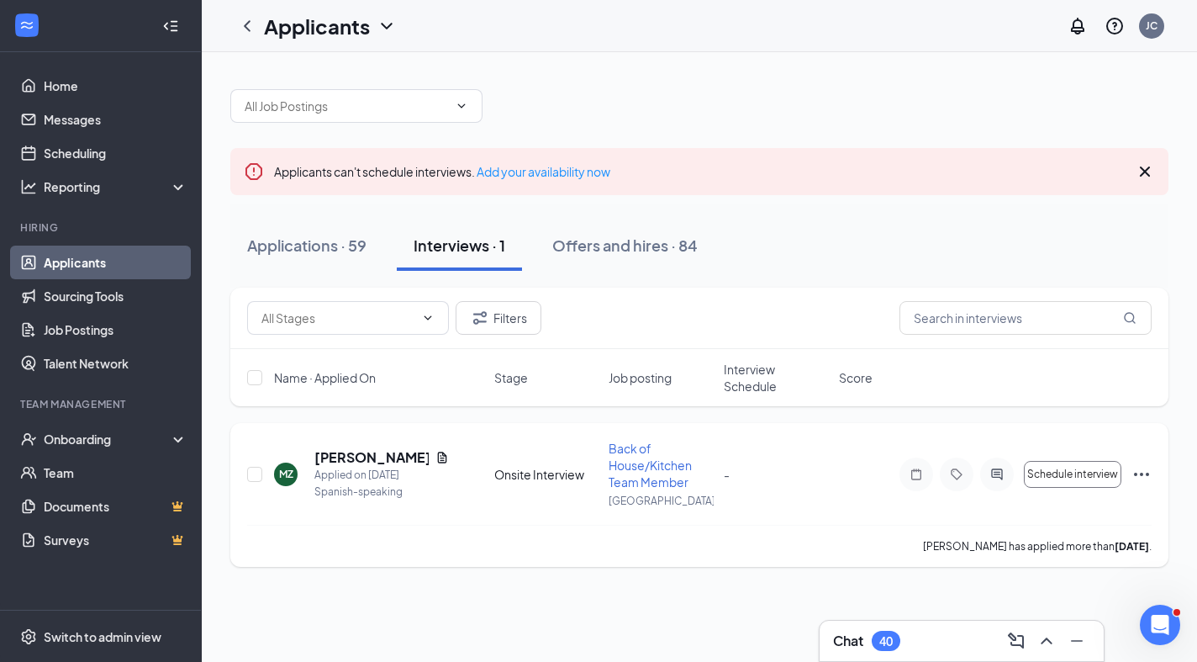
click at [1143, 478] on icon "Ellipses" at bounding box center [1142, 474] width 20 height 20
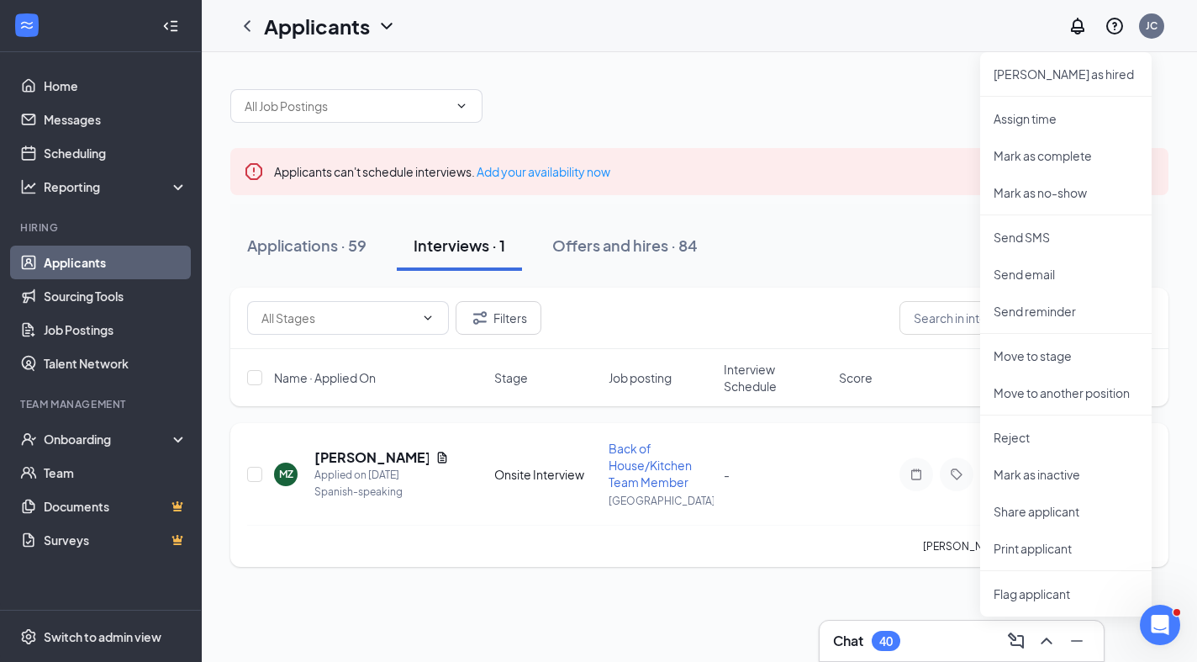
click at [810, 488] on div "MZ [PERSON_NAME] Applied on [DATE] Spanish-speaking Onsite Interview Back of Ho…" at bounding box center [699, 482] width 905 height 85
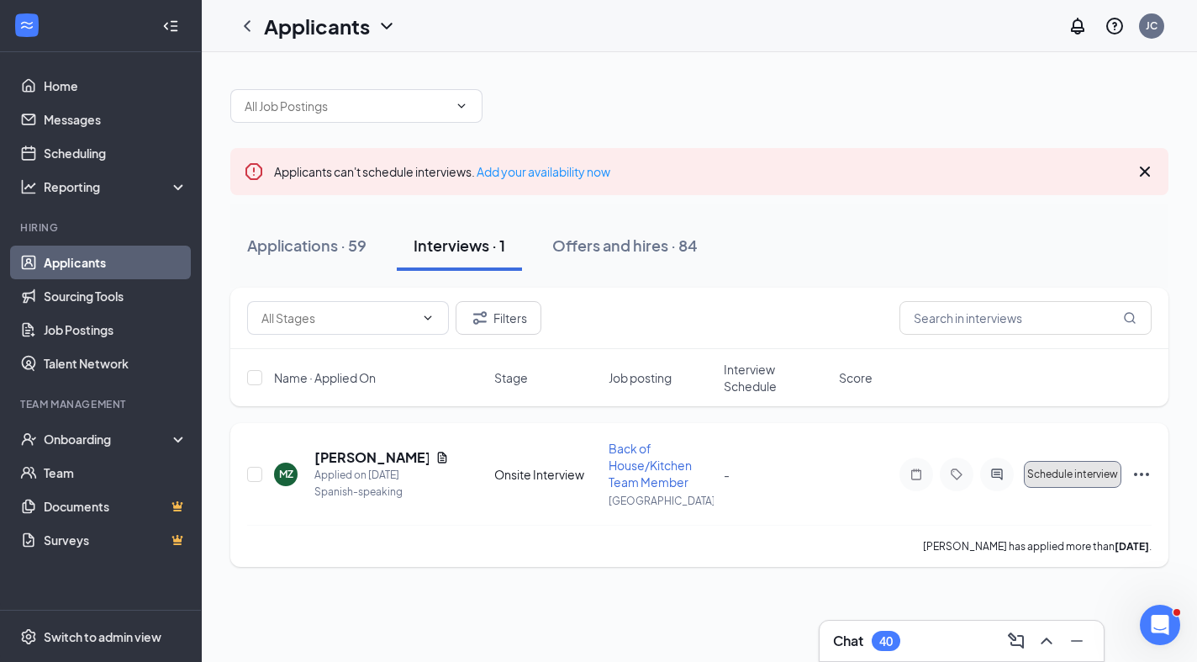
click at [1072, 476] on span "Schedule interview" at bounding box center [1072, 474] width 91 height 12
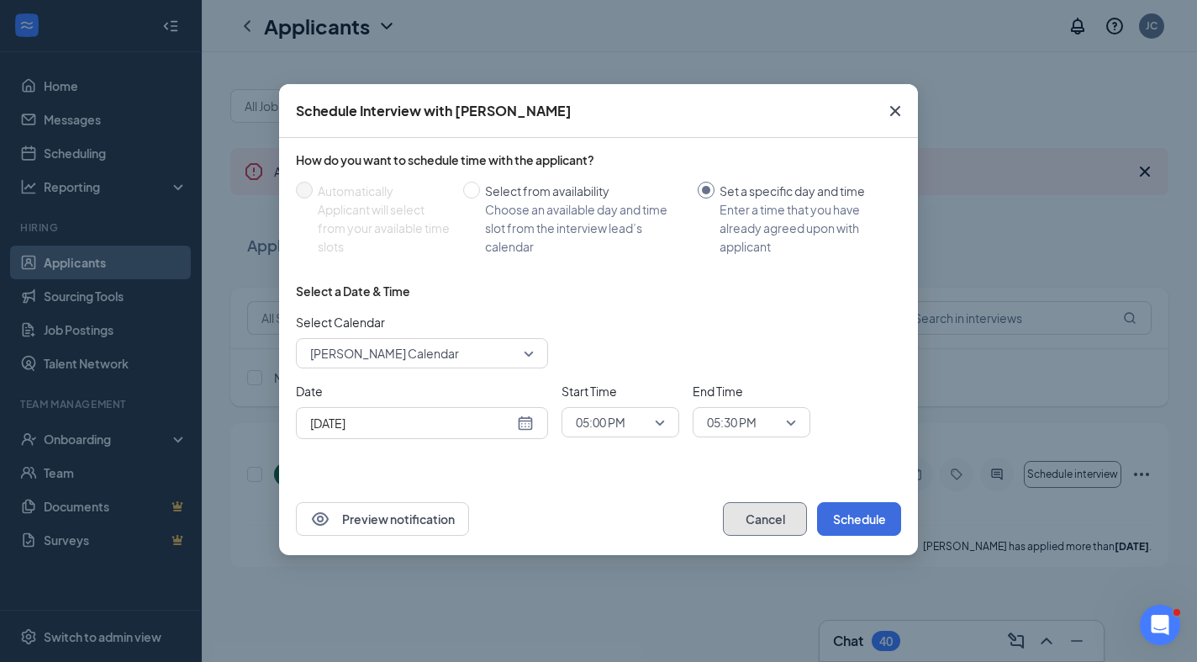
click at [776, 515] on button "Cancel" at bounding box center [765, 519] width 84 height 34
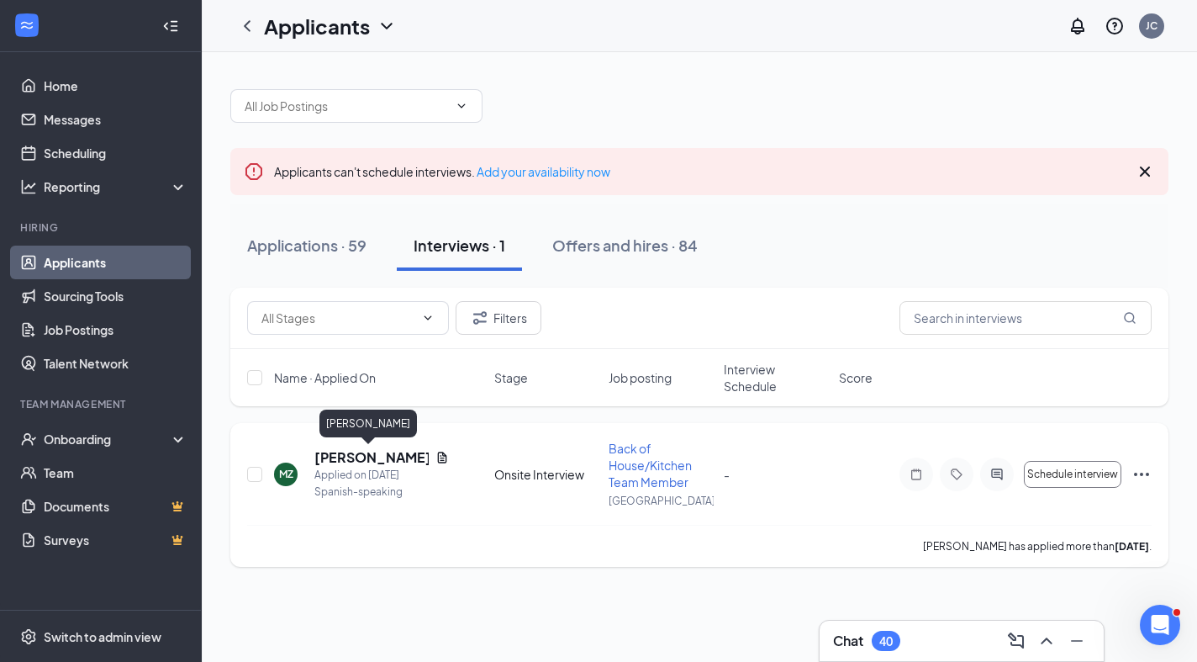
click at [377, 456] on h5 "[PERSON_NAME]" at bounding box center [371, 457] width 114 height 18
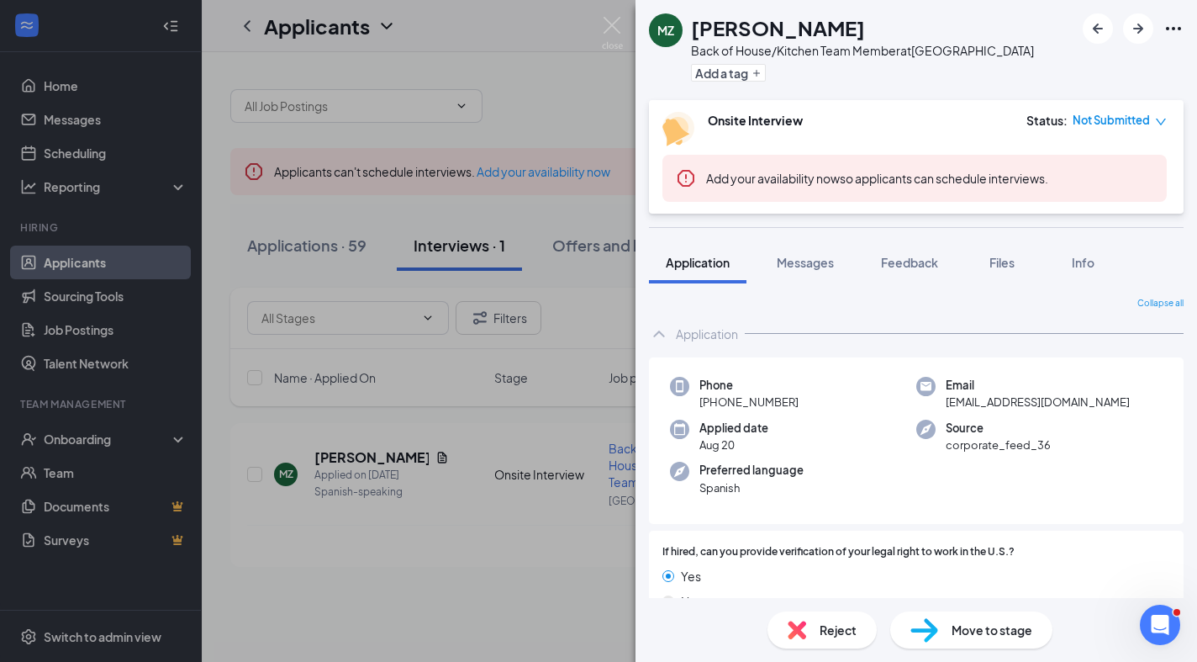
click at [821, 297] on div "Collapse all" at bounding box center [916, 303] width 535 height 13
click at [807, 260] on span "Messages" at bounding box center [805, 262] width 57 height 15
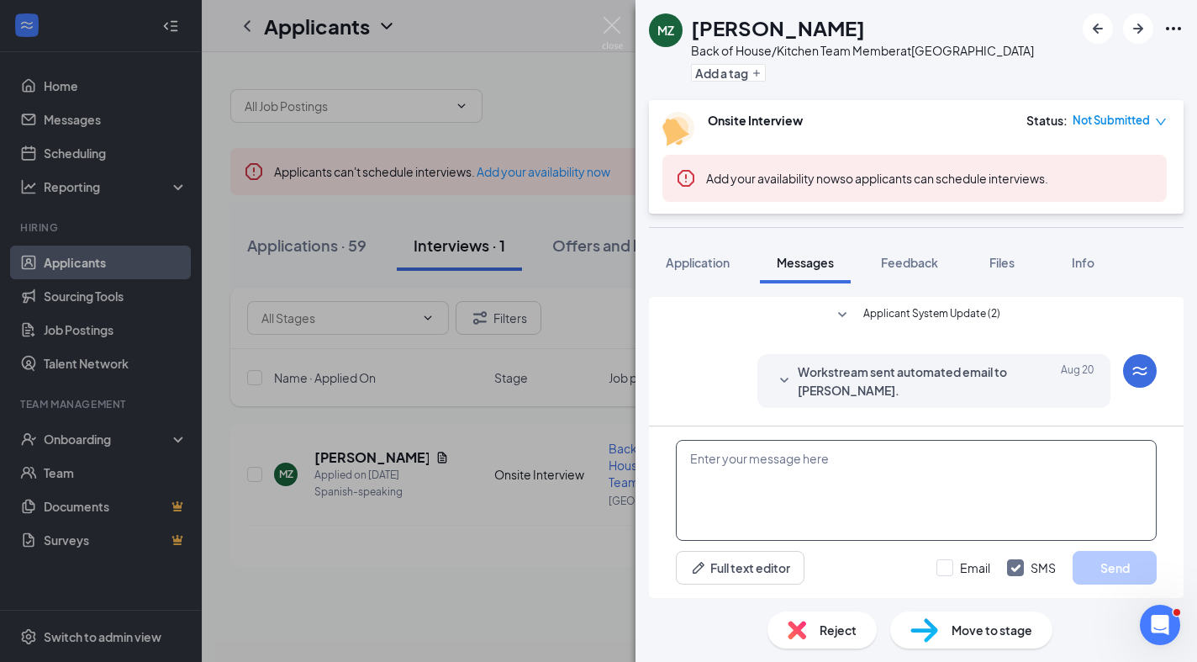
click at [793, 449] on textarea at bounding box center [916, 490] width 481 height 101
click at [949, 568] on input "Email" at bounding box center [964, 567] width 54 height 17
checkbox input "true"
click at [792, 462] on textarea at bounding box center [916, 490] width 481 height 101
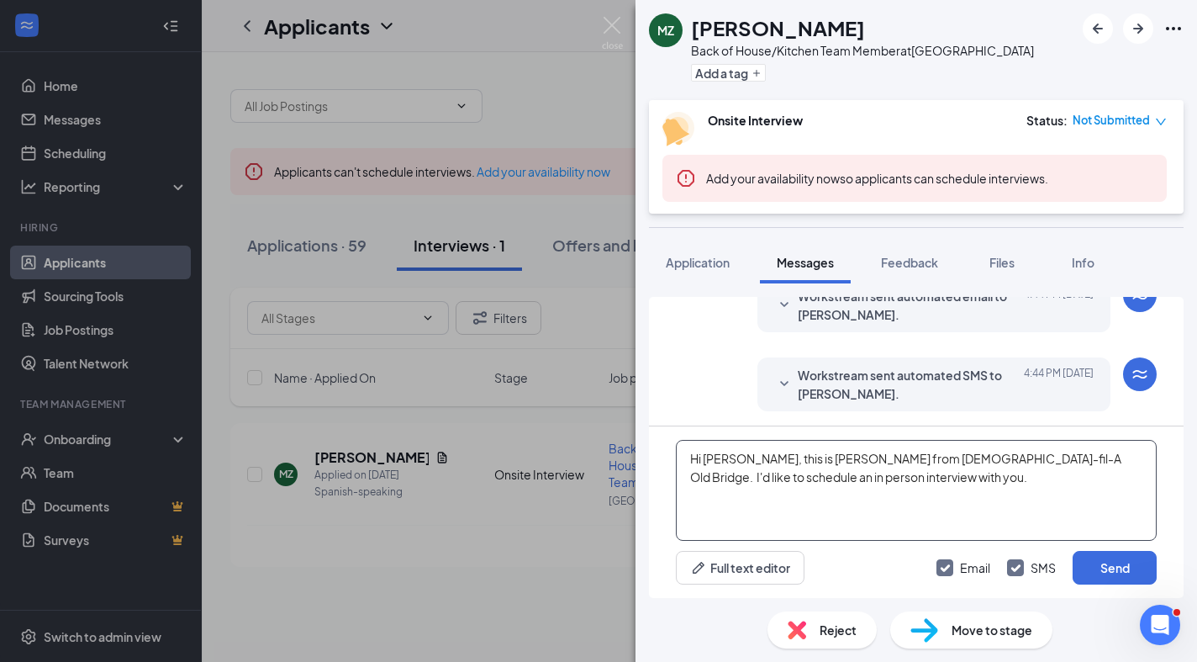
scroll to position [413, 0]
click at [788, 477] on textarea "Hi [PERSON_NAME], this is [PERSON_NAME] from [DEMOGRAPHIC_DATA]-fil-A Old Bridg…" at bounding box center [916, 490] width 481 height 101
click at [957, 476] on textarea "Hi [PERSON_NAME], this is [PERSON_NAME] from [DEMOGRAPHIC_DATA]-fil-A Old Bridg…" at bounding box center [916, 490] width 481 height 101
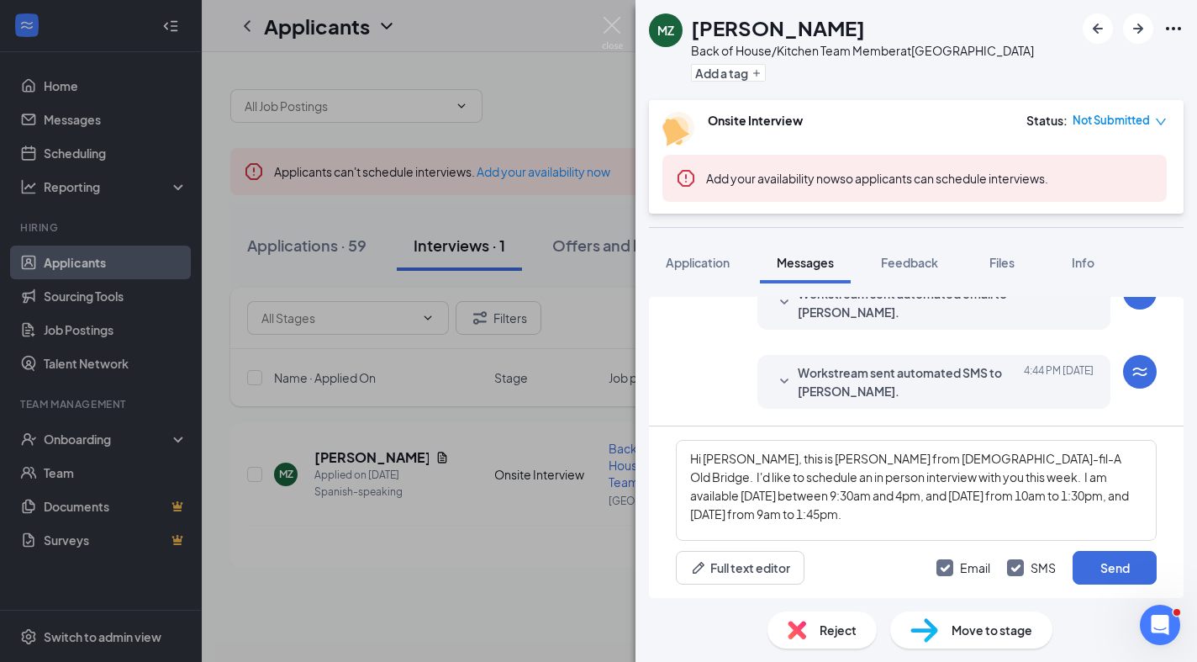
click at [1124, 590] on div "Hi [PERSON_NAME], this is [PERSON_NAME] from [DEMOGRAPHIC_DATA]-fil-A Old Bridg…" at bounding box center [916, 512] width 535 height 172
click at [796, 515] on textarea "Hi [PERSON_NAME], this is [PERSON_NAME] from [DEMOGRAPHIC_DATA]-fil-A Old Bridg…" at bounding box center [916, 490] width 481 height 101
click at [1100, 457] on textarea "Hi [PERSON_NAME], this is [PERSON_NAME] from [DEMOGRAPHIC_DATA]-fil-A Old Bridg…" at bounding box center [916, 490] width 481 height 101
click at [811, 495] on textarea "Hi [PERSON_NAME], this is [PERSON_NAME] from [DEMOGRAPHIC_DATA]-fil-A Old Bridg…" at bounding box center [916, 490] width 481 height 101
click at [776, 515] on textarea "Hi [PERSON_NAME], this is [PERSON_NAME] from [DEMOGRAPHIC_DATA]-fil-A Old Bridg…" at bounding box center [916, 490] width 481 height 101
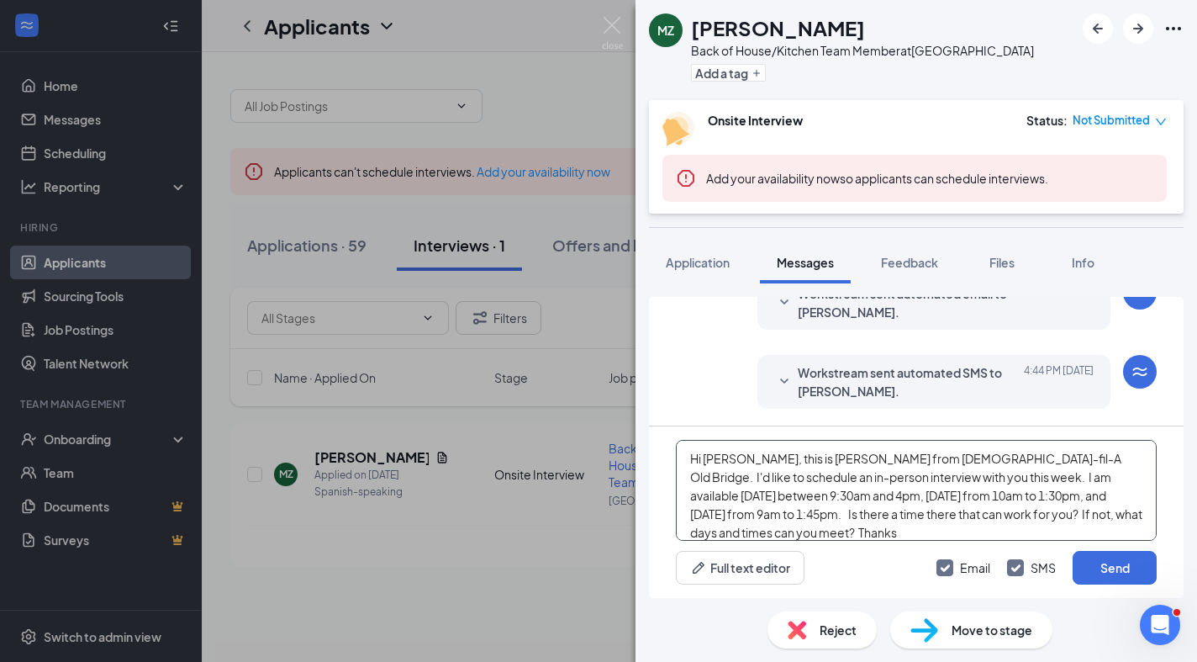
scroll to position [10, 0]
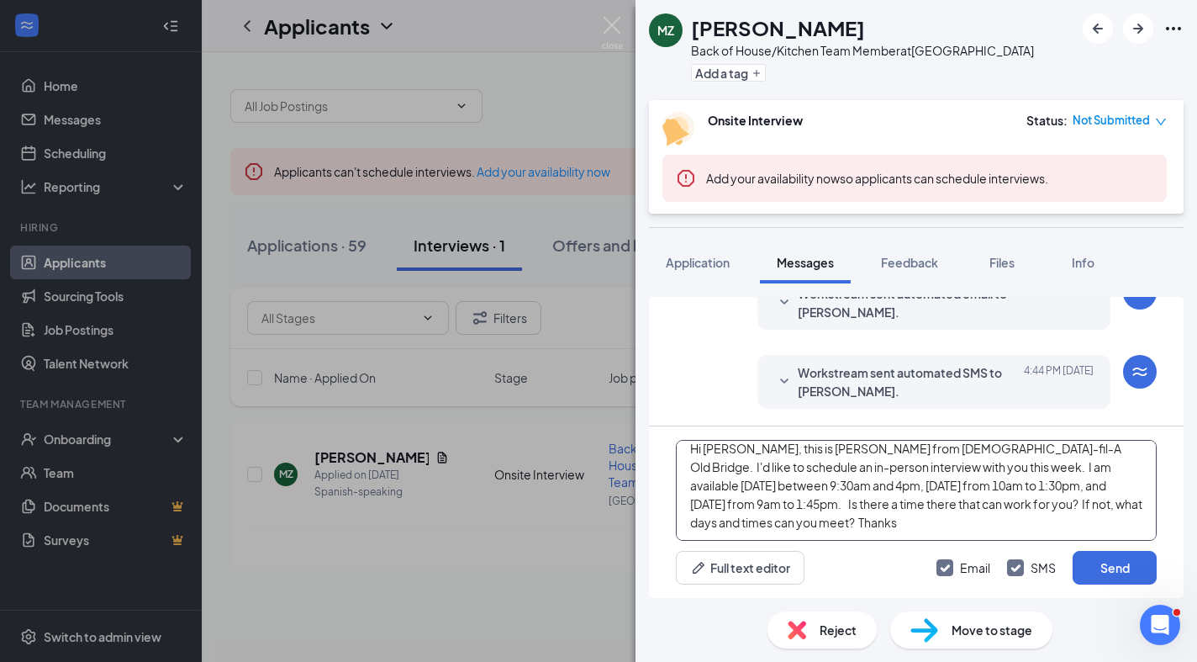
drag, startPoint x: 688, startPoint y: 457, endPoint x: 991, endPoint y: 615, distance: 342.6
click at [991, 615] on div "MZ [PERSON_NAME] Back of House/Kitchen Team Member at [GEOGRAPHIC_DATA] Add a t…" at bounding box center [917, 331] width 562 height 662
click at [923, 536] on textarea "Hi [PERSON_NAME], this is [PERSON_NAME] from [DEMOGRAPHIC_DATA]-fil-A Old Bridg…" at bounding box center [916, 490] width 481 height 101
type textarea "Hi [PERSON_NAME], this is [PERSON_NAME] from [DEMOGRAPHIC_DATA]-fil-A Old Bridg…"
click at [1123, 576] on button "Send" at bounding box center [1115, 568] width 84 height 34
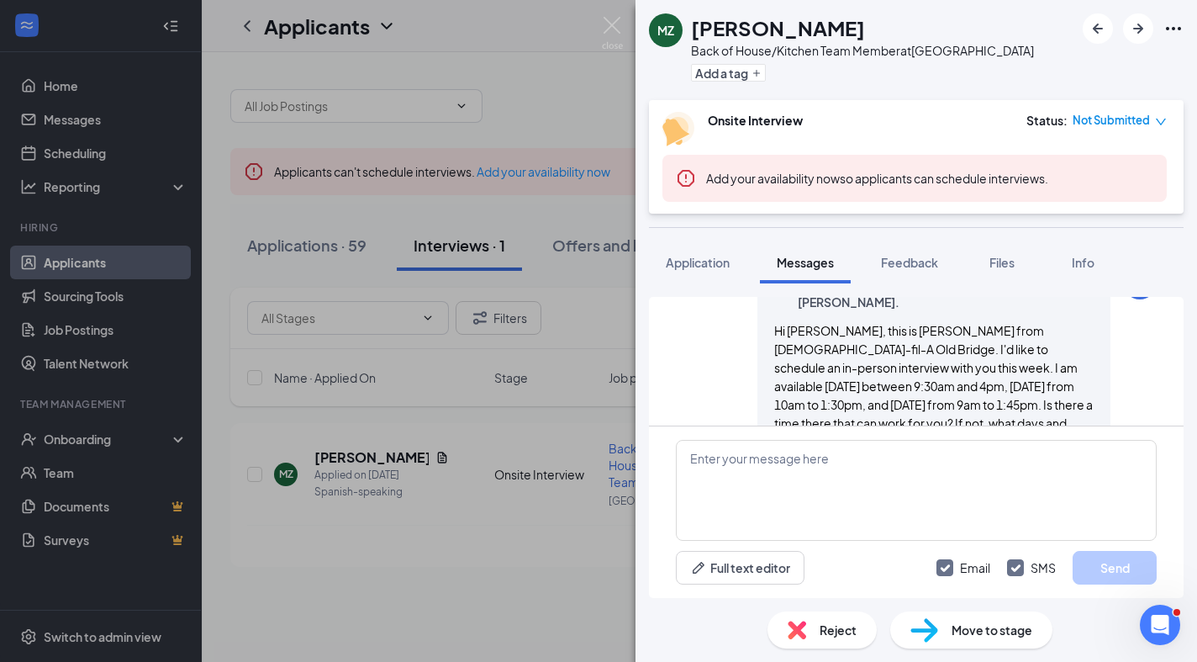
scroll to position [813, 0]
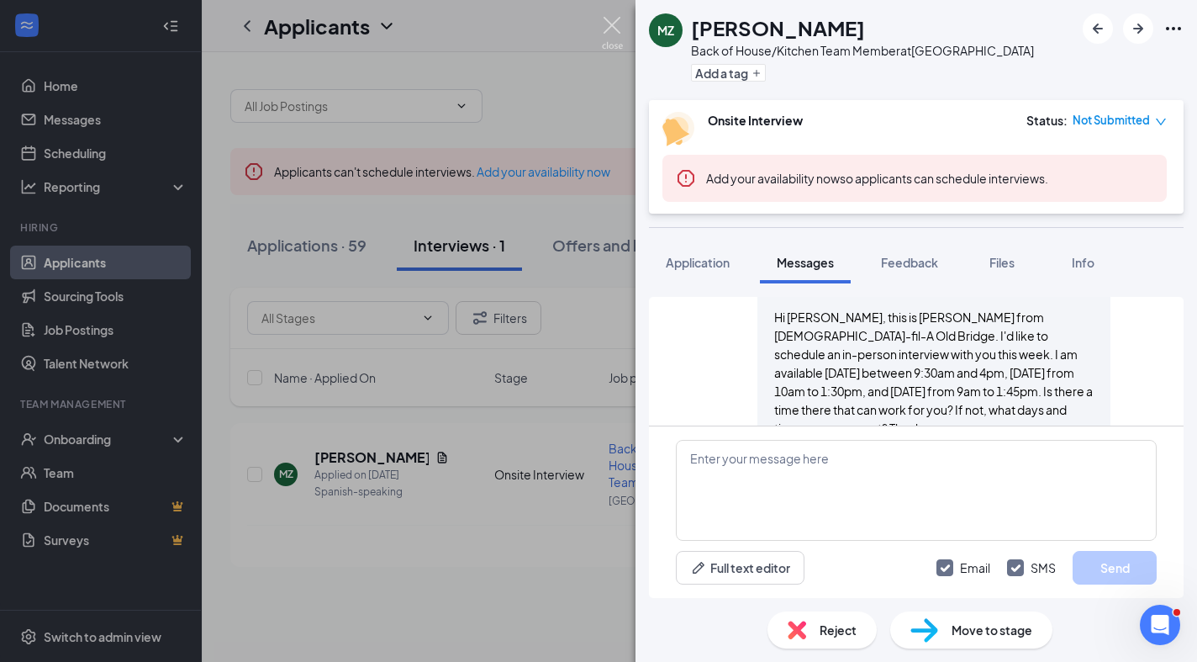
click at [618, 20] on img at bounding box center [612, 33] width 21 height 33
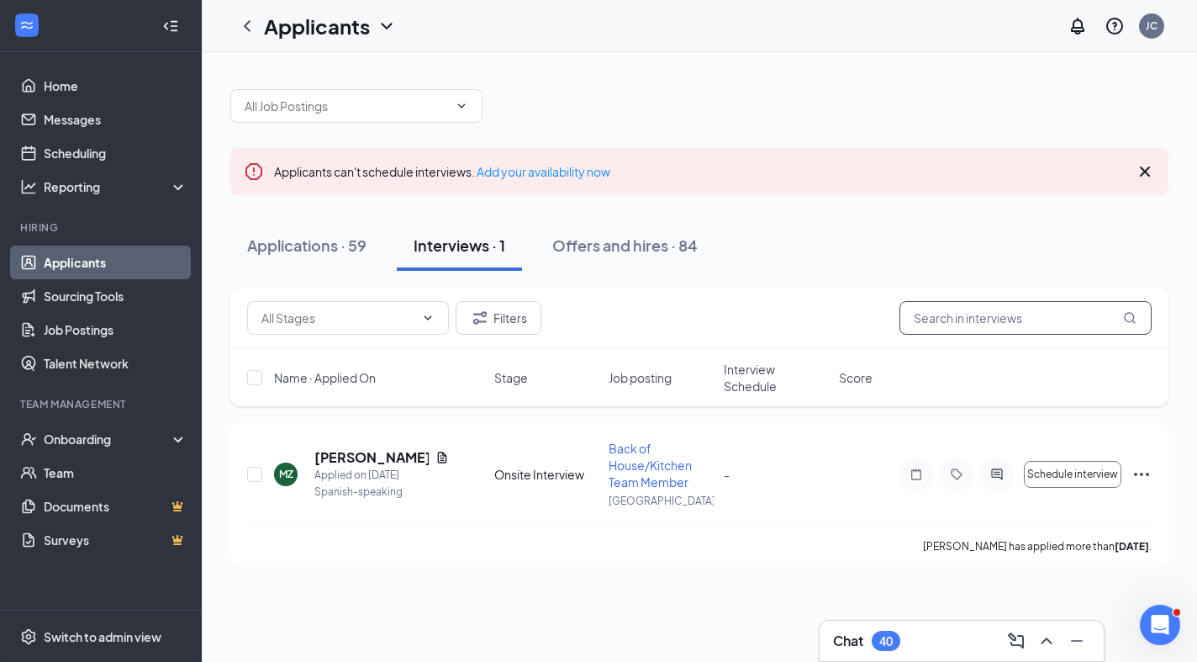
click at [1015, 322] on input "text" at bounding box center [1026, 318] width 252 height 34
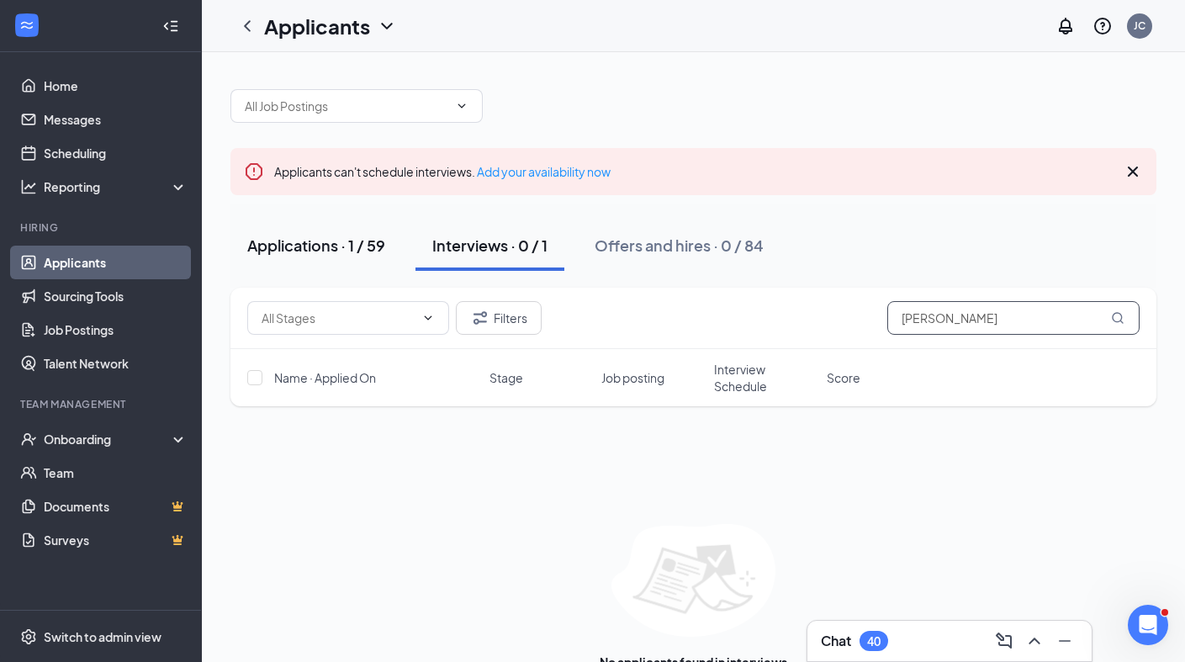
type input "[PERSON_NAME]"
click at [280, 241] on div "Applications · 1 / 59" at bounding box center [316, 245] width 138 height 21
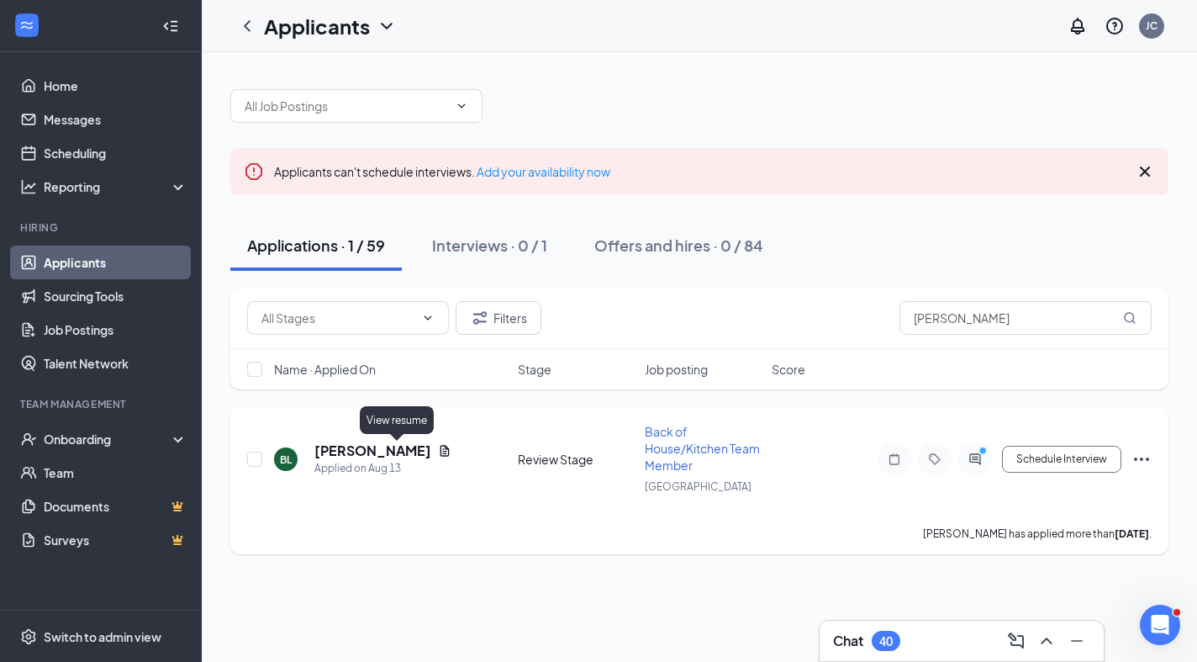
click at [441, 451] on icon "Document" at bounding box center [445, 450] width 9 height 11
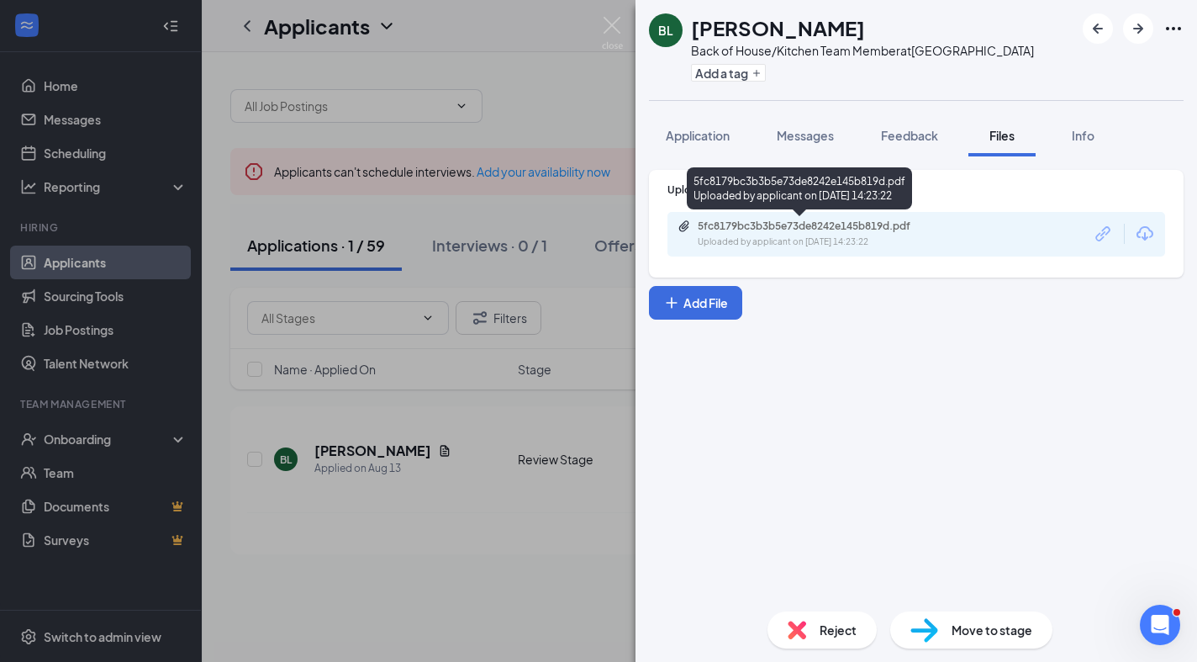
click at [798, 222] on div "5fc8179bc3b3b5e73de8242e145b819d.pdf" at bounding box center [815, 225] width 235 height 13
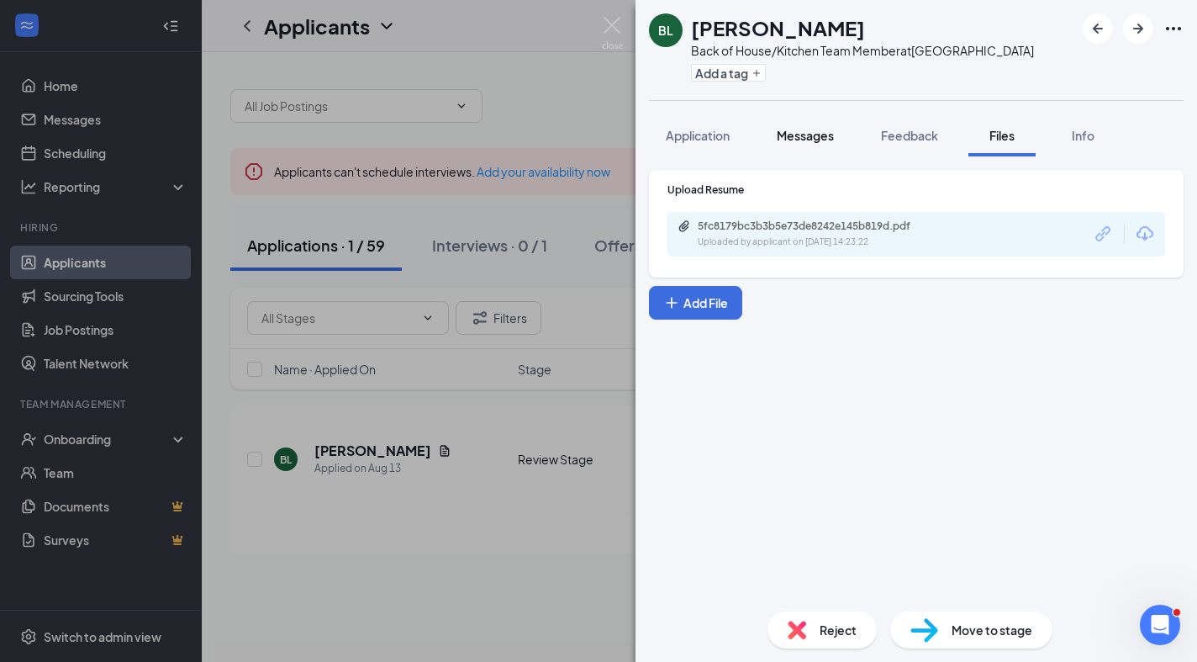
click at [816, 135] on span "Messages" at bounding box center [805, 135] width 57 height 15
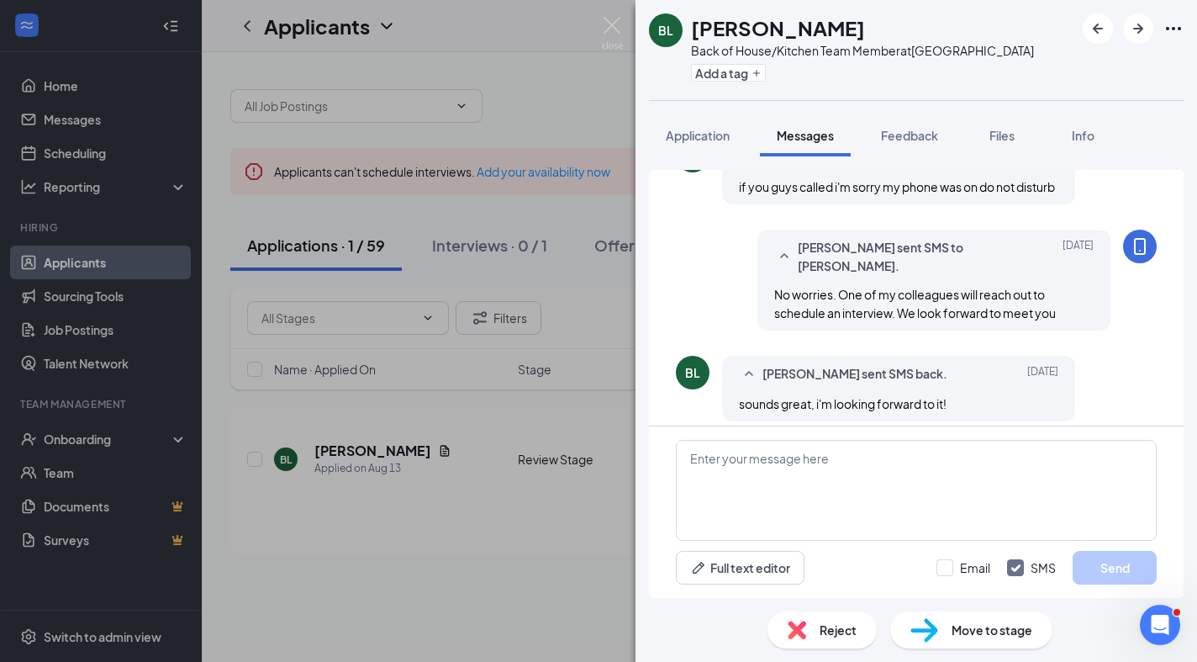
scroll to position [693, 0]
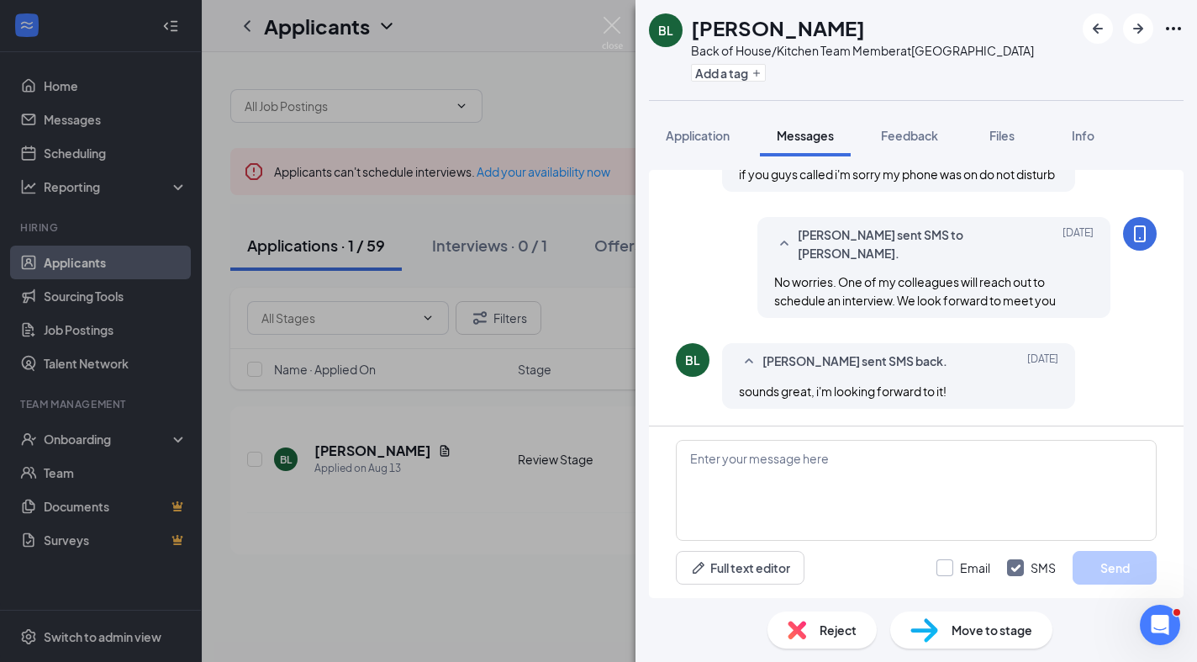
click at [948, 570] on input "Email" at bounding box center [964, 567] width 54 height 17
checkbox input "true"
click at [696, 457] on textarea at bounding box center [916, 490] width 481 height 101
paste textarea "Hi [PERSON_NAME], this is [PERSON_NAME] from [DEMOGRAPHIC_DATA]-fil-A Old Bridg…"
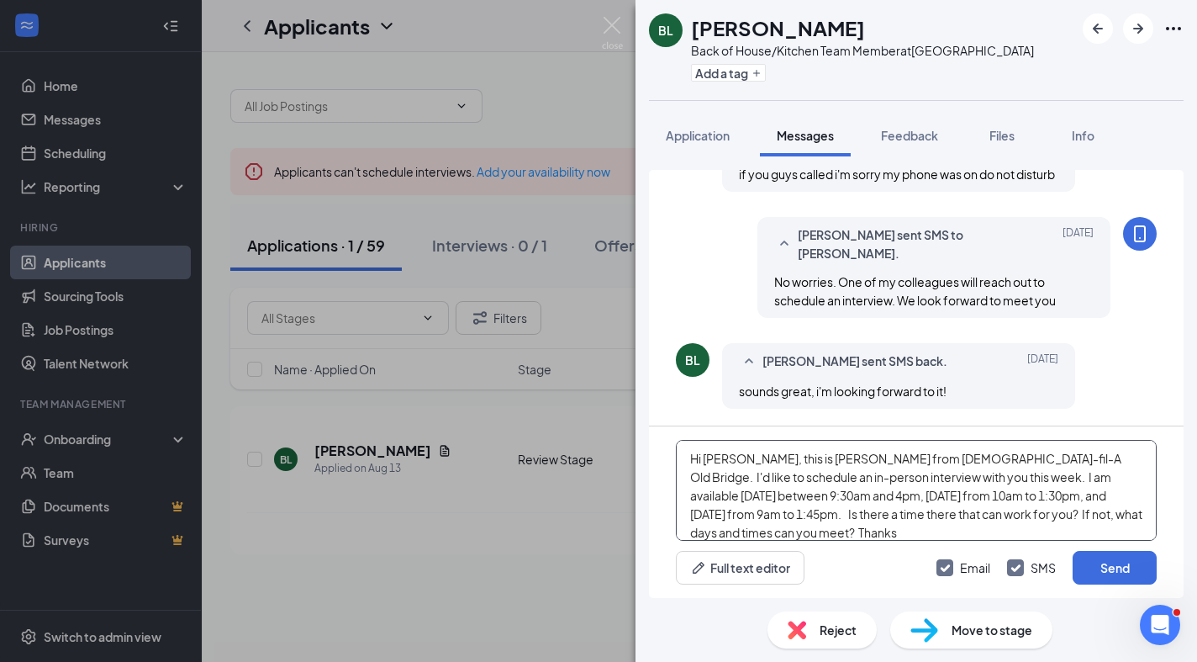
click at [729, 461] on textarea "Hi [PERSON_NAME], this is [PERSON_NAME] from [DEMOGRAPHIC_DATA]-fil-A Old Bridg…" at bounding box center [916, 490] width 481 height 101
type textarea "Hi [PERSON_NAME], this is [PERSON_NAME] from [DEMOGRAPHIC_DATA]-fil-A [GEOGRAPH…"
click at [1111, 565] on button "Send" at bounding box center [1115, 568] width 84 height 34
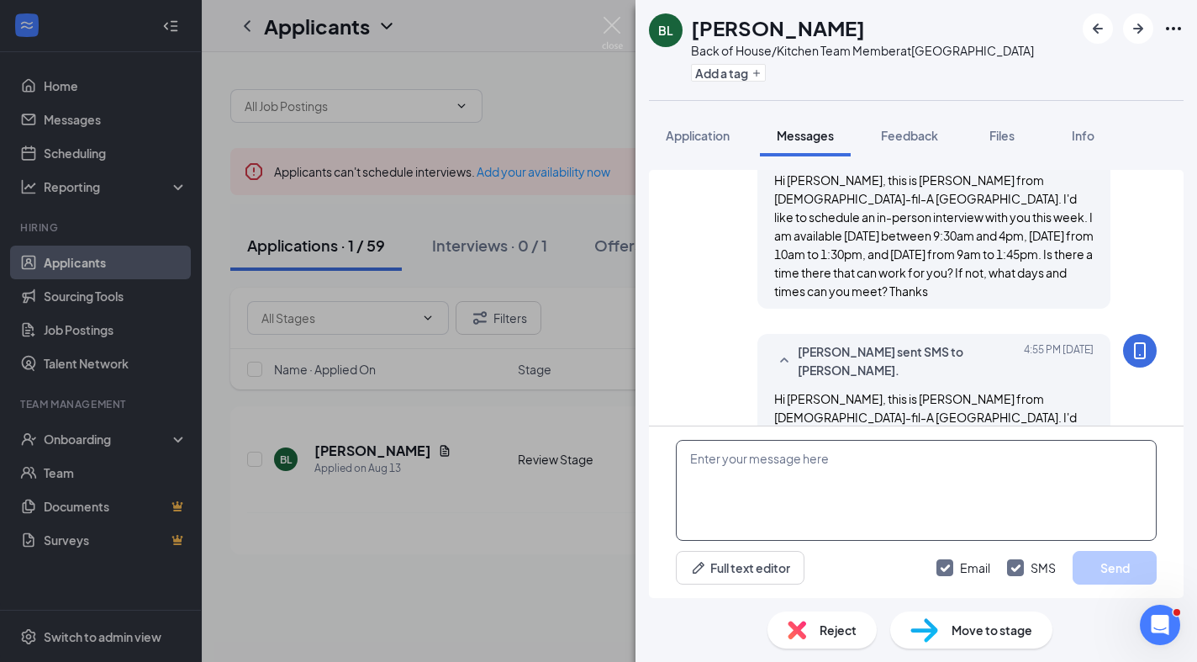
scroll to position [1093, 0]
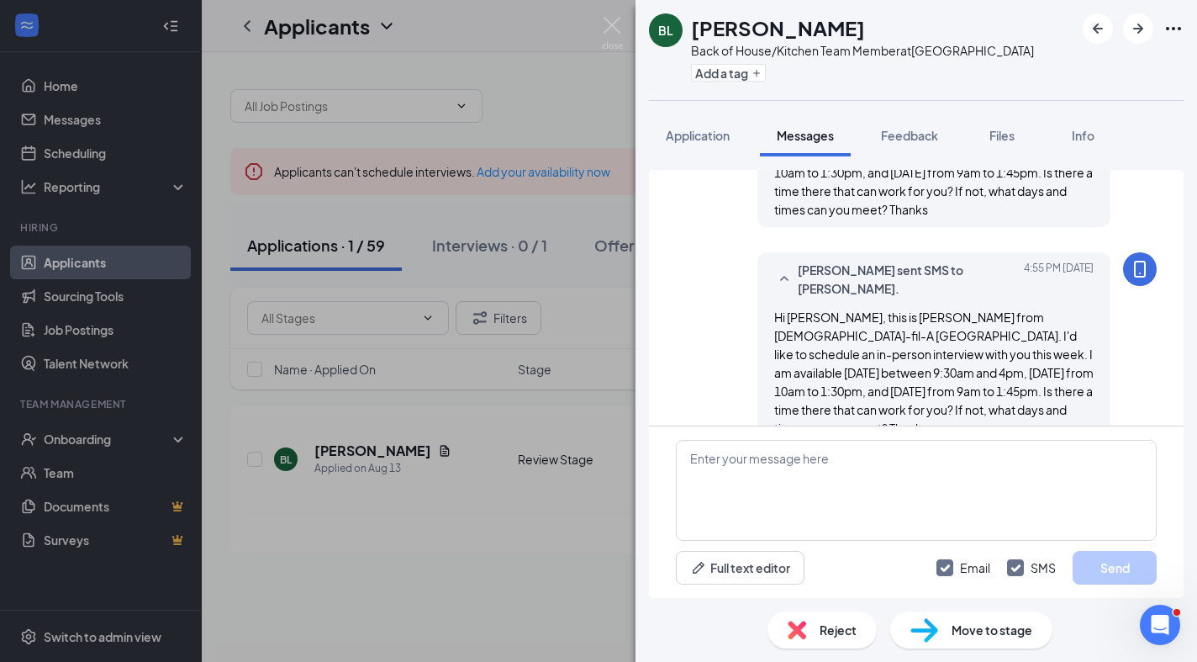
click at [941, 629] on div "Move to stage" at bounding box center [971, 629] width 162 height 37
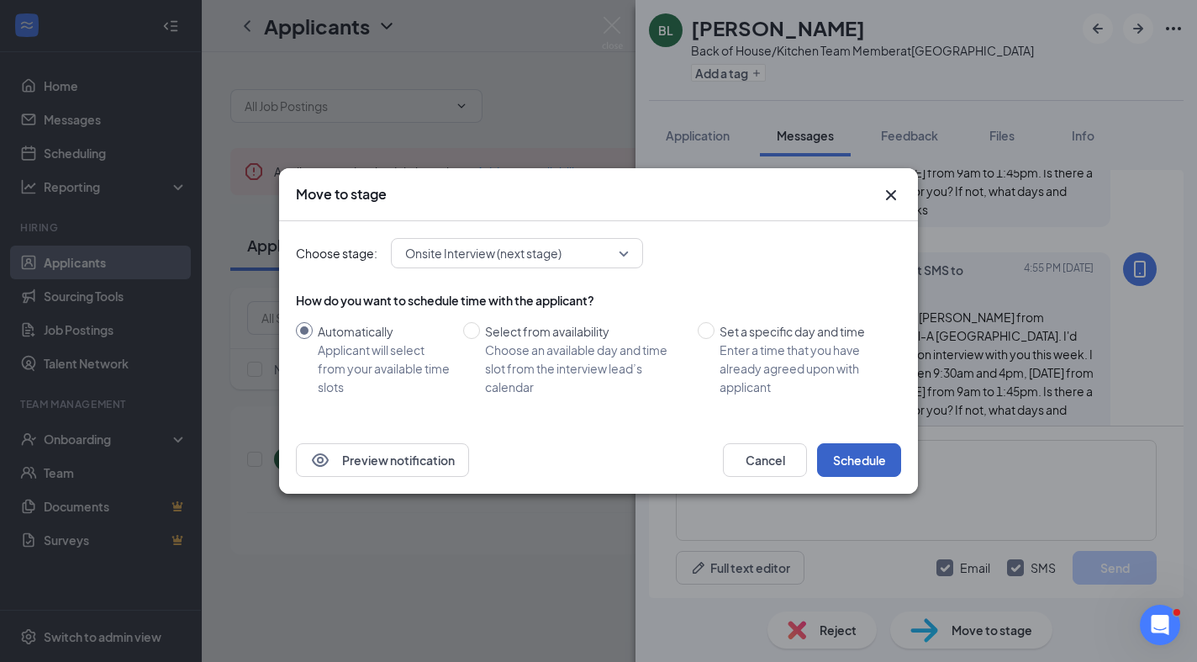
click at [857, 460] on button "Schedule" at bounding box center [859, 460] width 84 height 34
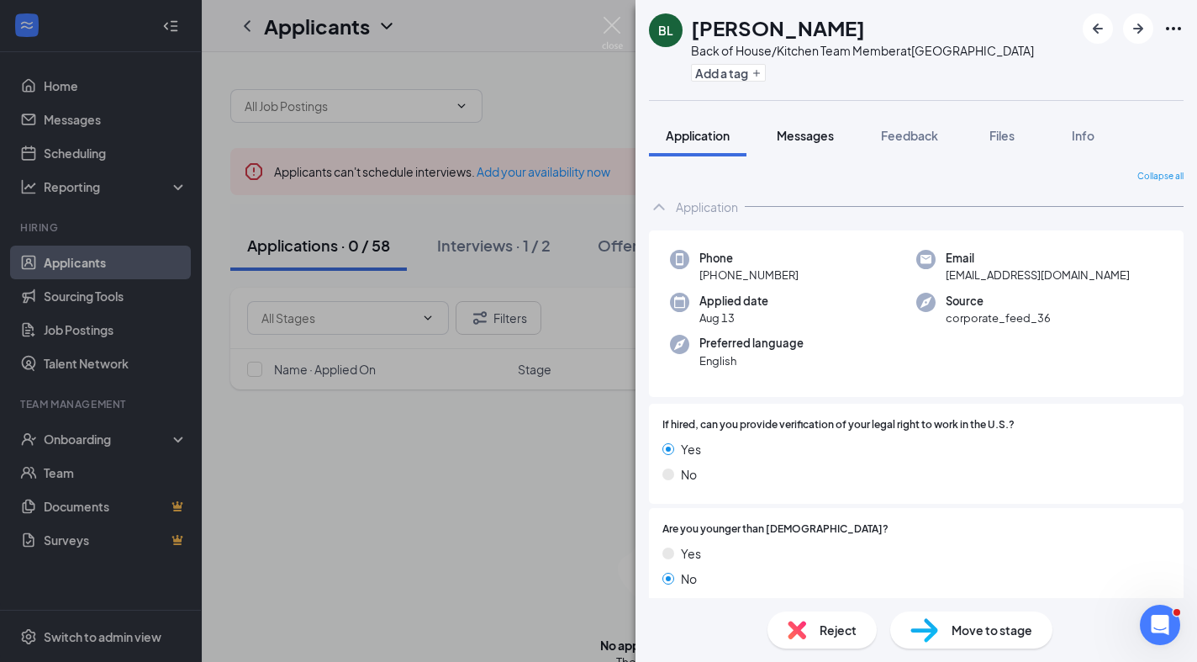
click at [810, 133] on span "Messages" at bounding box center [805, 135] width 57 height 15
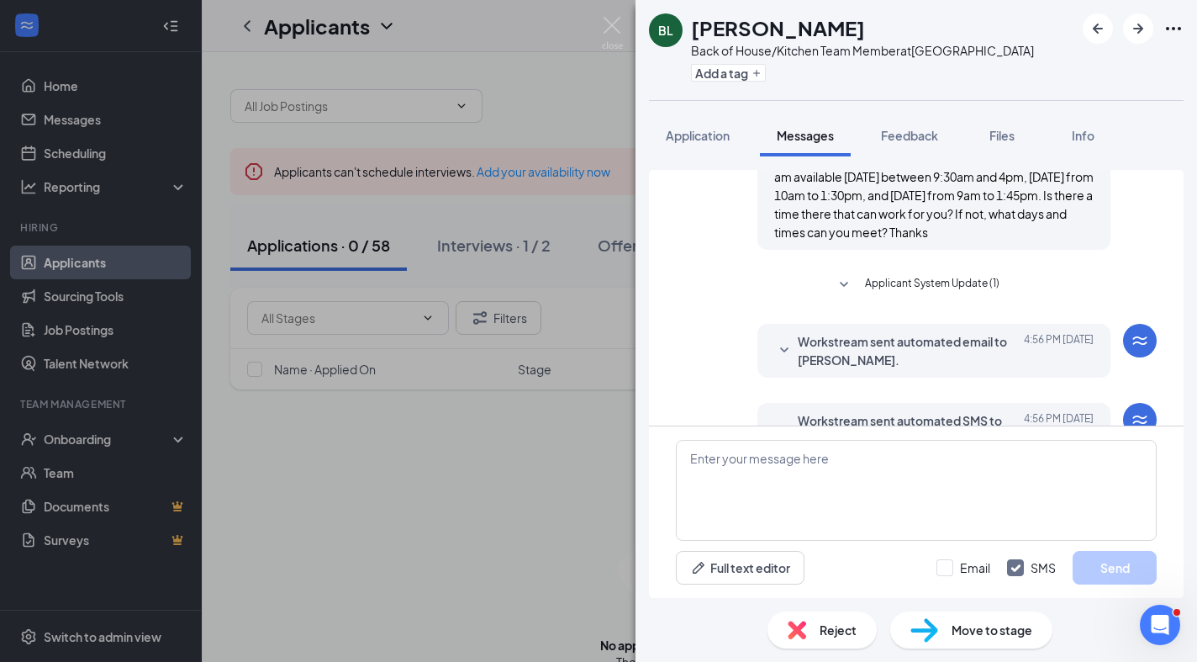
scroll to position [948, 0]
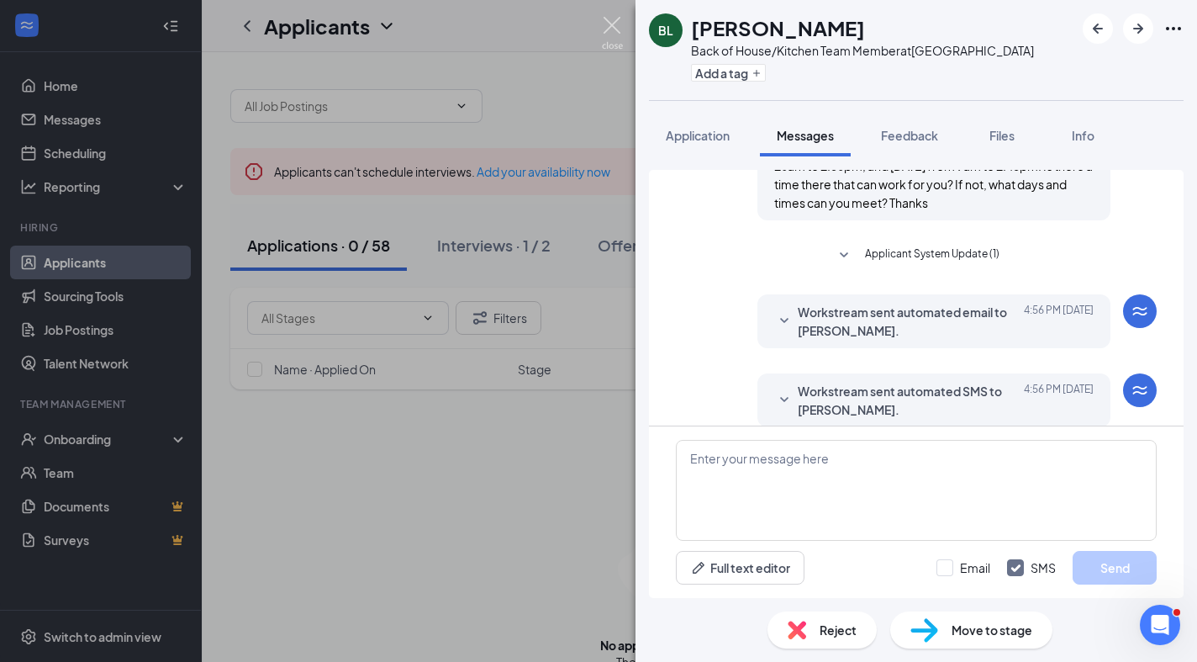
click at [610, 27] on img at bounding box center [612, 33] width 21 height 33
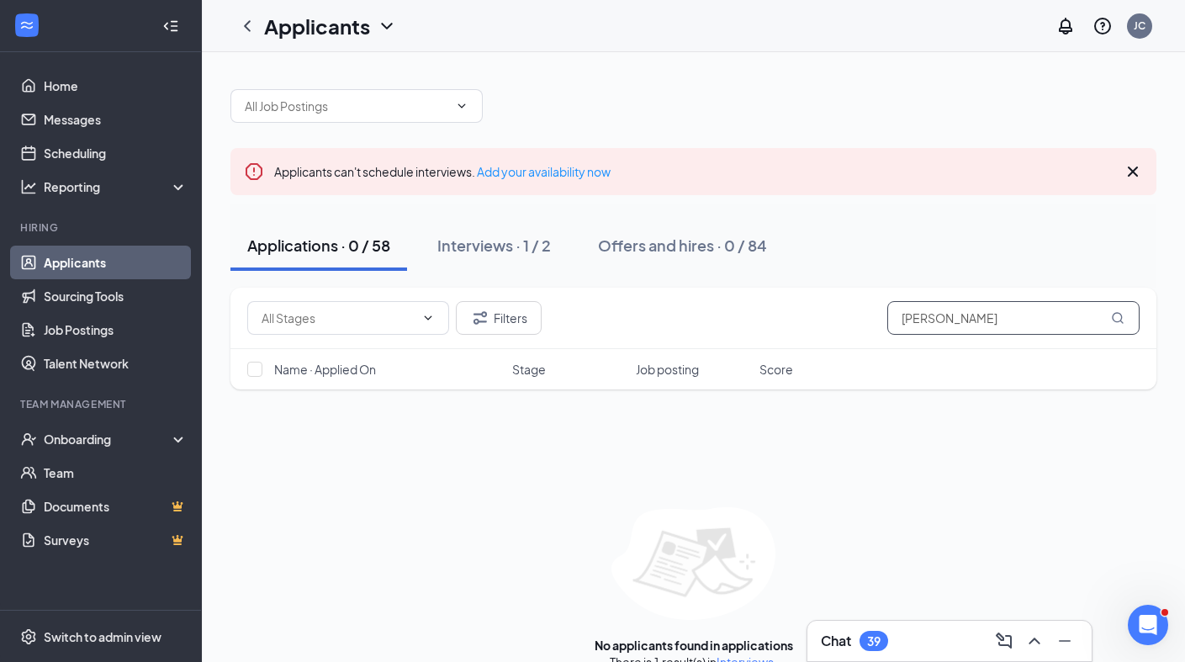
click at [982, 317] on input "[PERSON_NAME]" at bounding box center [1013, 318] width 252 height 34
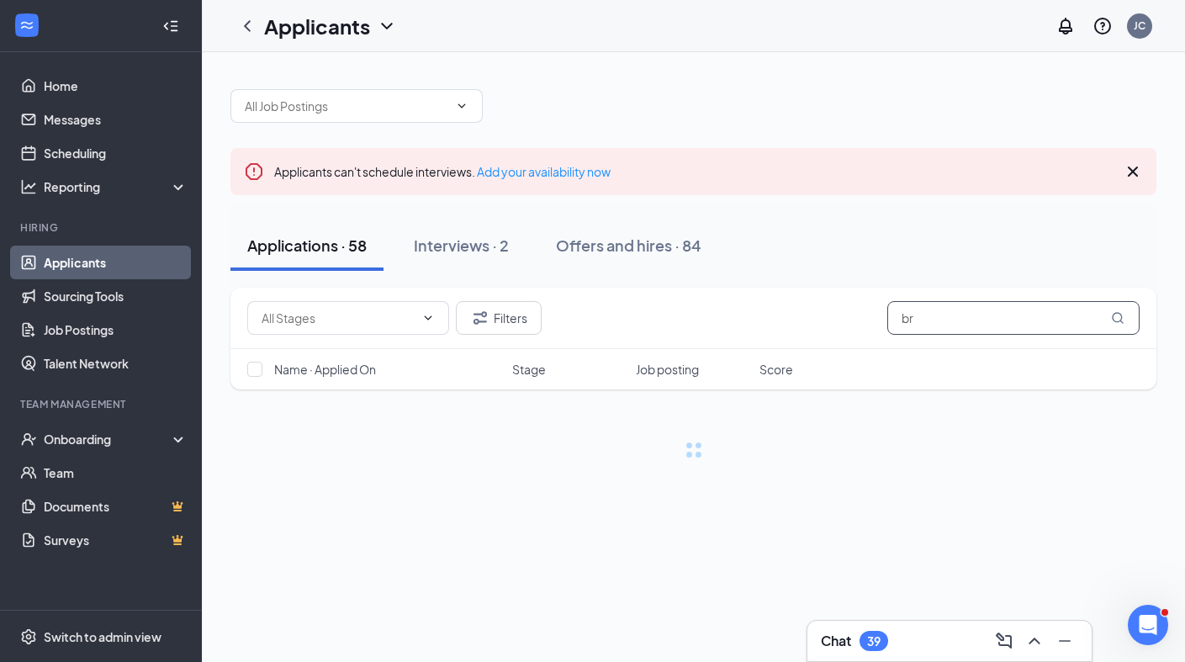
type input "b"
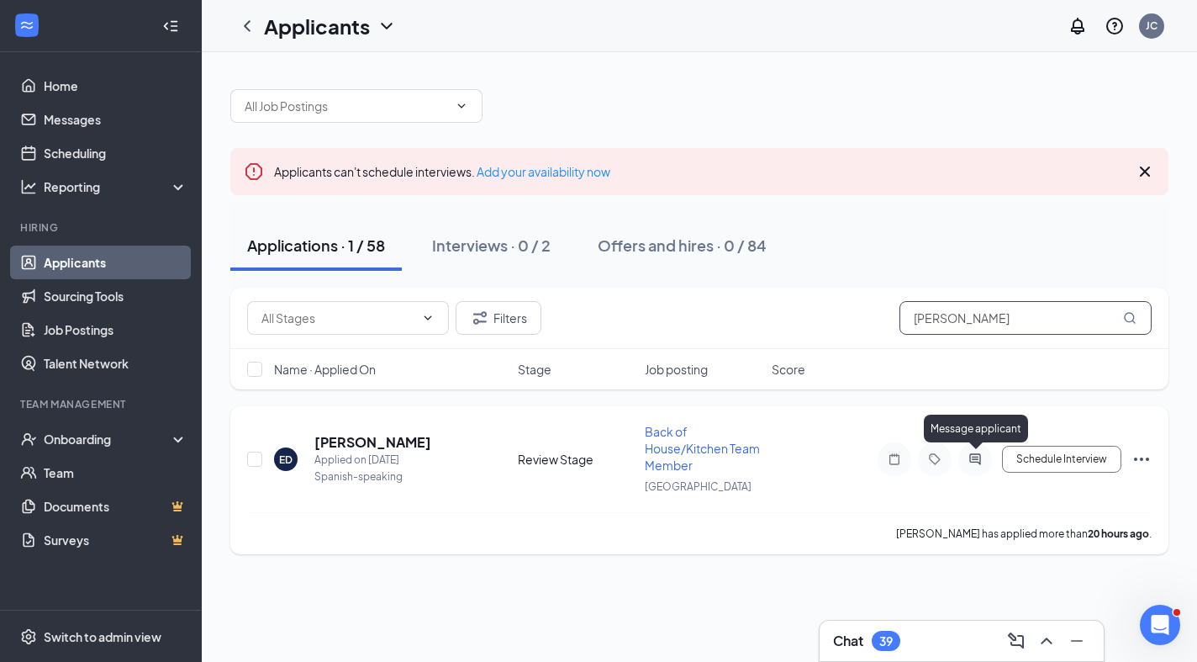
type input "[PERSON_NAME]"
click at [975, 457] on icon "ActiveChat" at bounding box center [974, 458] width 11 height 11
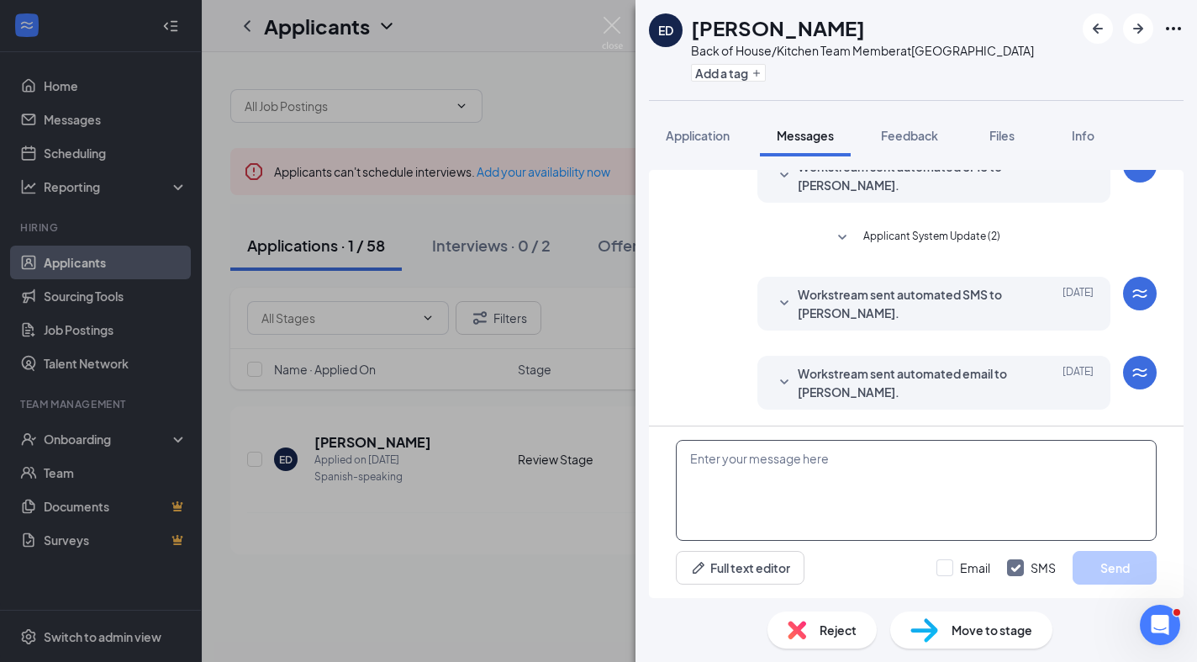
scroll to position [158, 0]
click at [734, 468] on textarea at bounding box center [916, 490] width 481 height 101
paste textarea "Hi [PERSON_NAME], this is [PERSON_NAME] from [DEMOGRAPHIC_DATA]-fil-A Old Bridg…"
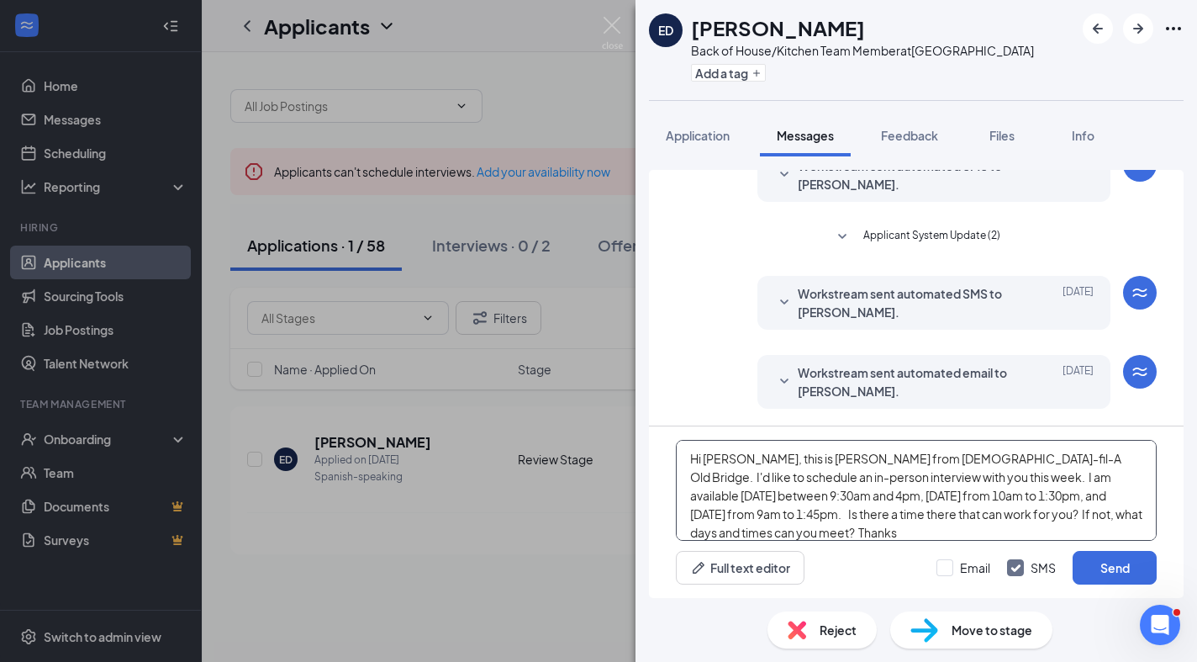
click at [735, 460] on textarea "Hi [PERSON_NAME], this is [PERSON_NAME] from [DEMOGRAPHIC_DATA]-fil-A Old Bridg…" at bounding box center [916, 490] width 481 height 101
type textarea "Hi [PERSON_NAME], this is [PERSON_NAME] from [DEMOGRAPHIC_DATA]-fil-A Old Bridg…"
click at [947, 562] on input "Email" at bounding box center [964, 567] width 54 height 17
checkbox input "true"
click at [1123, 564] on button "Send" at bounding box center [1115, 568] width 84 height 34
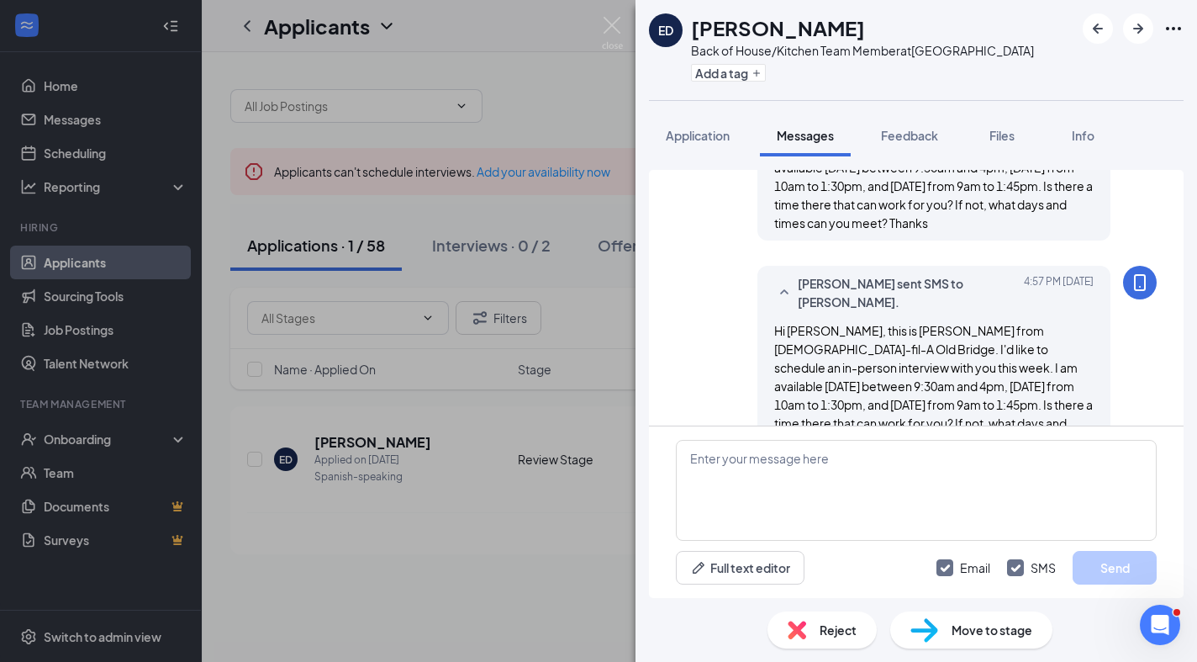
scroll to position [558, 0]
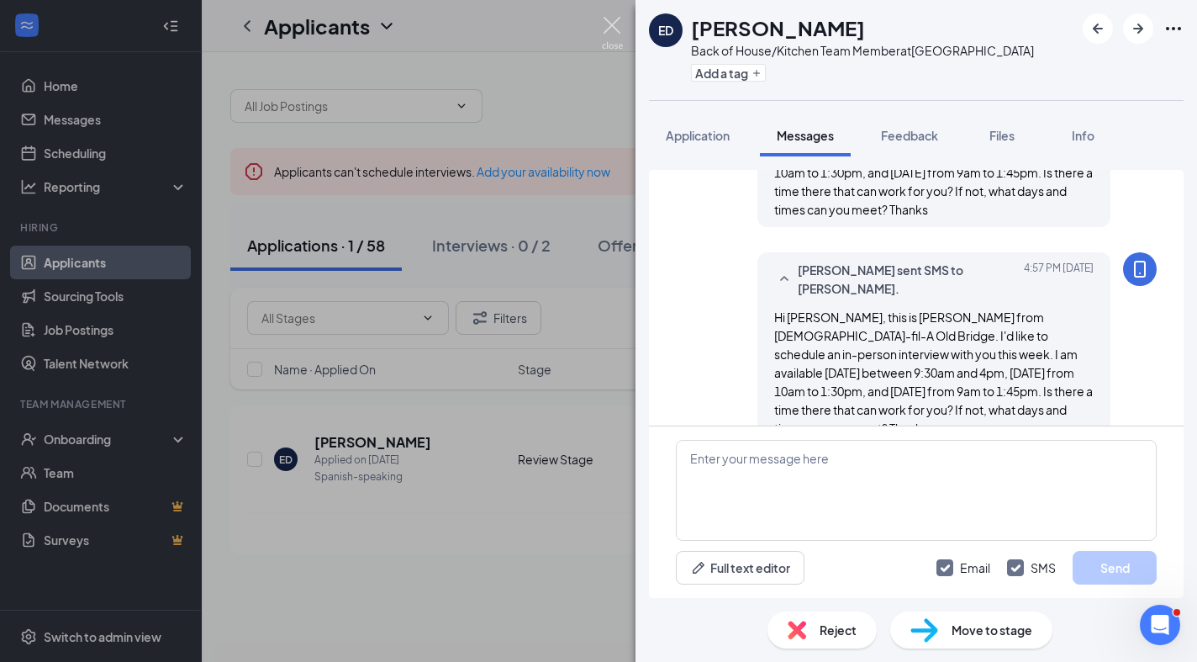
click at [615, 27] on img at bounding box center [612, 33] width 21 height 33
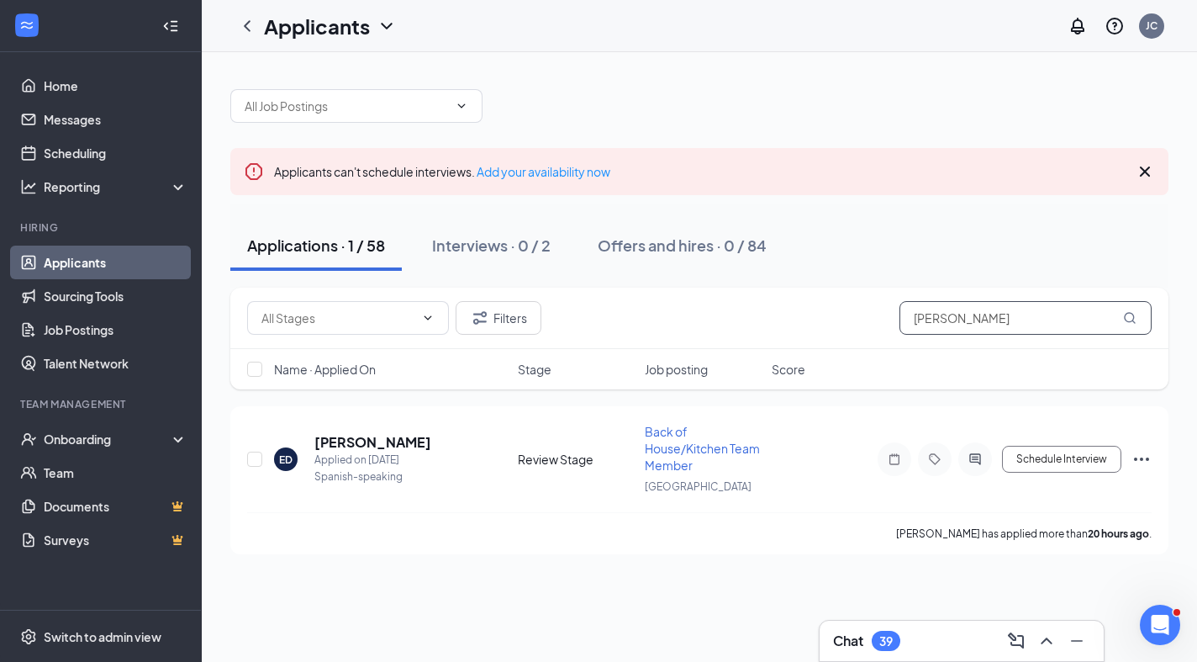
click at [974, 320] on input "[PERSON_NAME]" at bounding box center [1026, 318] width 252 height 34
type input "e"
type input "[PERSON_NAME]"
click at [438, 451] on icon "Document" at bounding box center [444, 450] width 13 height 13
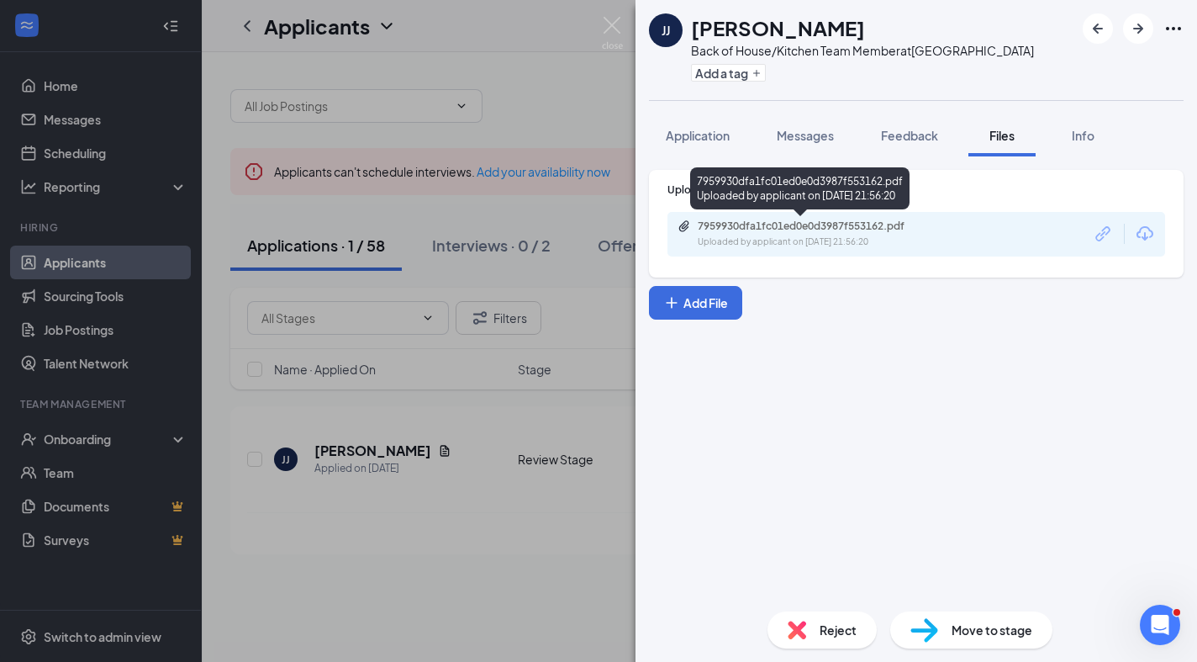
click at [806, 228] on div "7959930dfa1fc01ed0e0d3987f553162.pdf" at bounding box center [815, 225] width 235 height 13
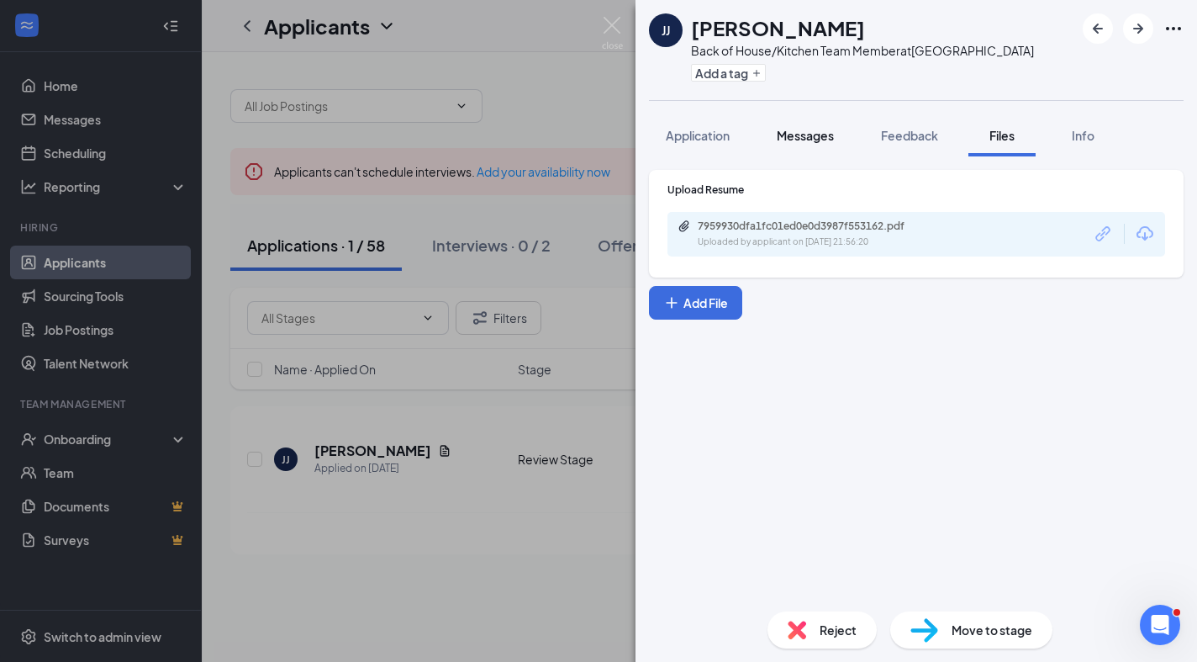
click at [800, 139] on span "Messages" at bounding box center [805, 135] width 57 height 15
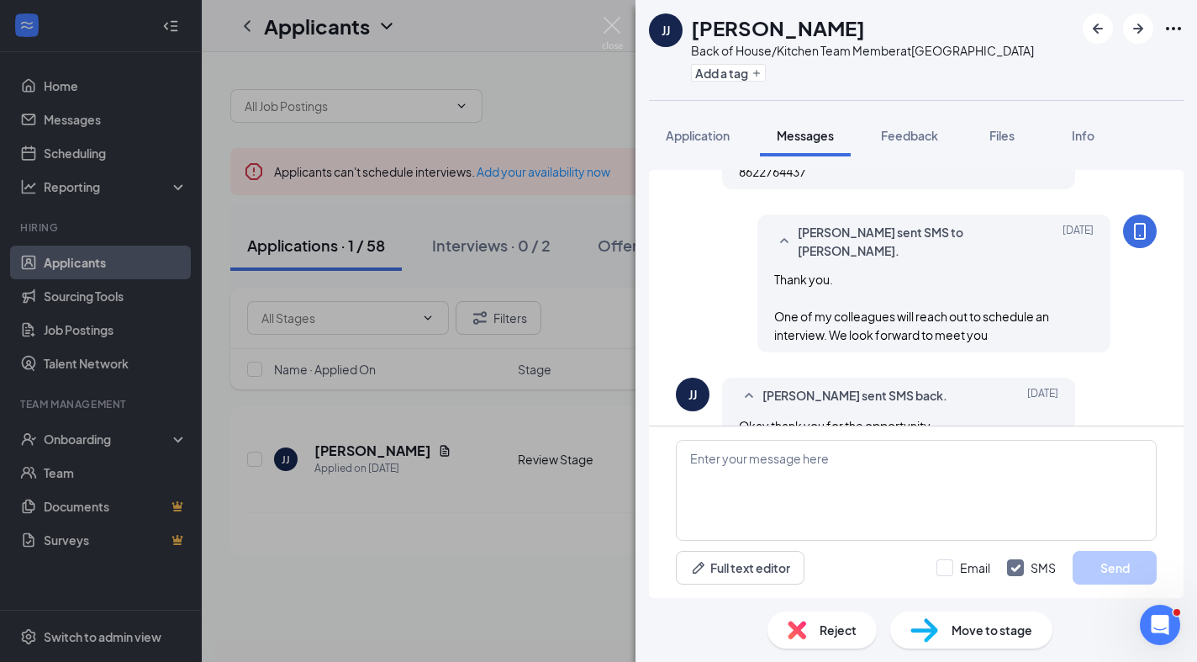
scroll to position [921, 0]
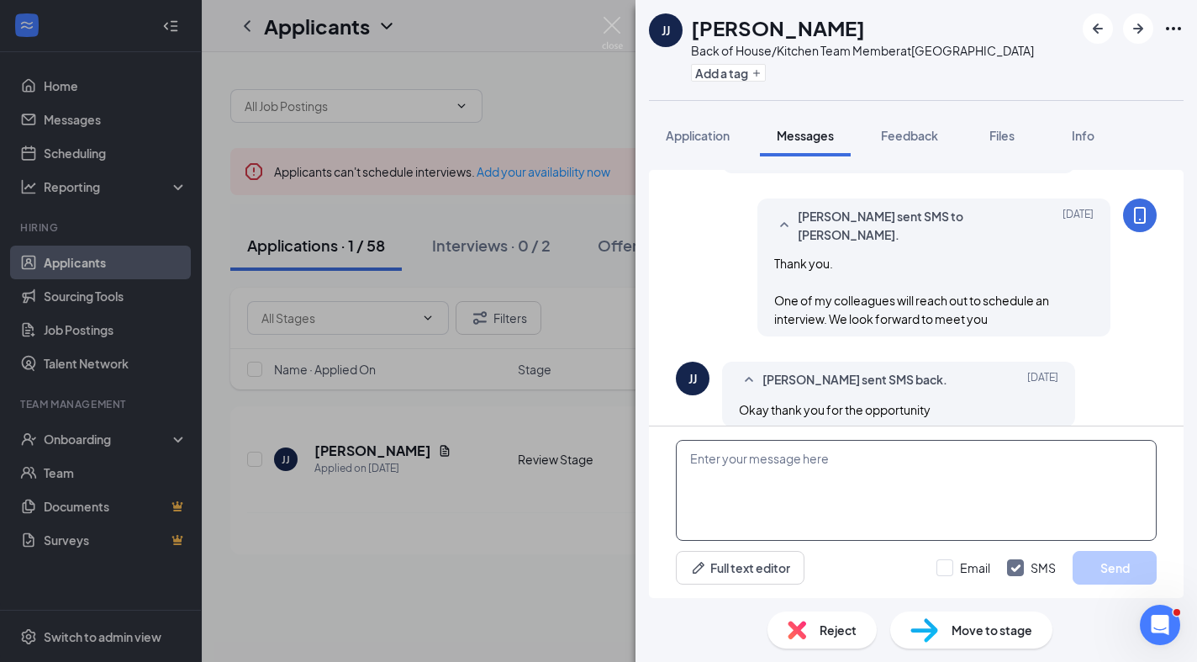
click at [755, 460] on textarea at bounding box center [916, 490] width 481 height 101
paste textarea "Hi [PERSON_NAME], this is [PERSON_NAME] from [DEMOGRAPHIC_DATA]-fil-A Old Bridg…"
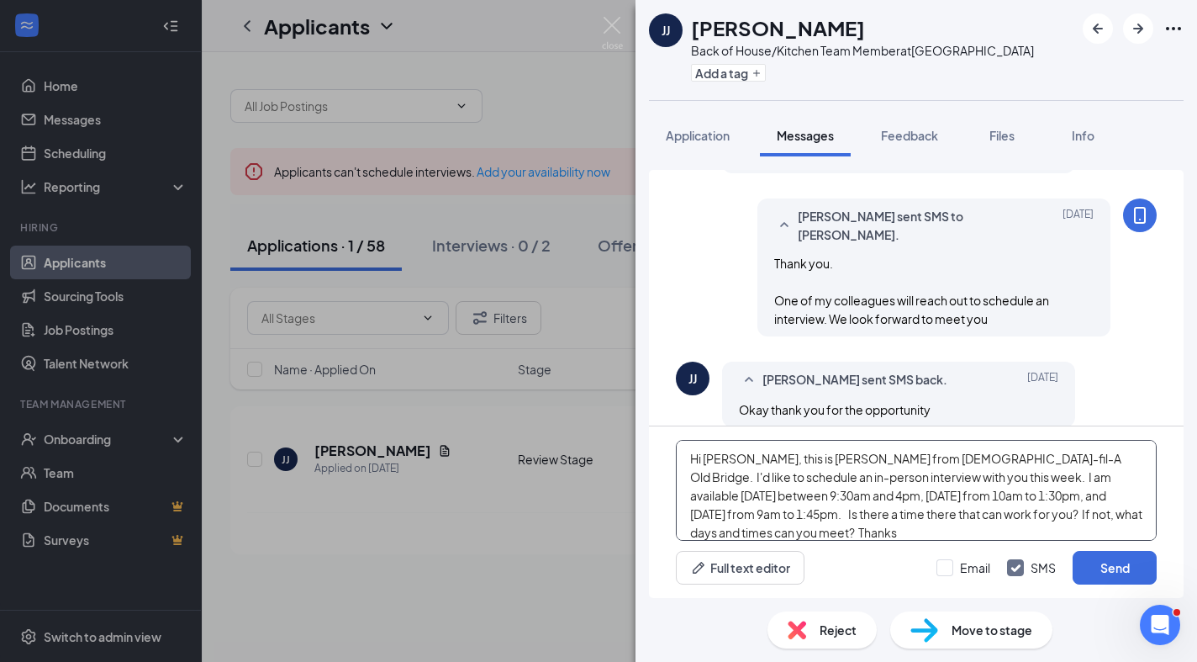
click at [730, 459] on textarea "Hi [PERSON_NAME], this is [PERSON_NAME] from [DEMOGRAPHIC_DATA]-fil-A Old Bridg…" at bounding box center [916, 490] width 481 height 101
click at [893, 479] on textarea "Hi [PERSON_NAME], this is [PERSON_NAME] from [DEMOGRAPHIC_DATA]-fil-A Old Bridg…" at bounding box center [916, 490] width 481 height 101
click at [712, 516] on textarea "Hi [PERSON_NAME], this is [PERSON_NAME] from [DEMOGRAPHIC_DATA]-fil-A Old Bridg…" at bounding box center [916, 490] width 481 height 101
type textarea "Hi [PERSON_NAME], this is [PERSON_NAME] from [DEMOGRAPHIC_DATA]-fil-A Old Bridg…"
click at [949, 568] on input "Email" at bounding box center [964, 567] width 54 height 17
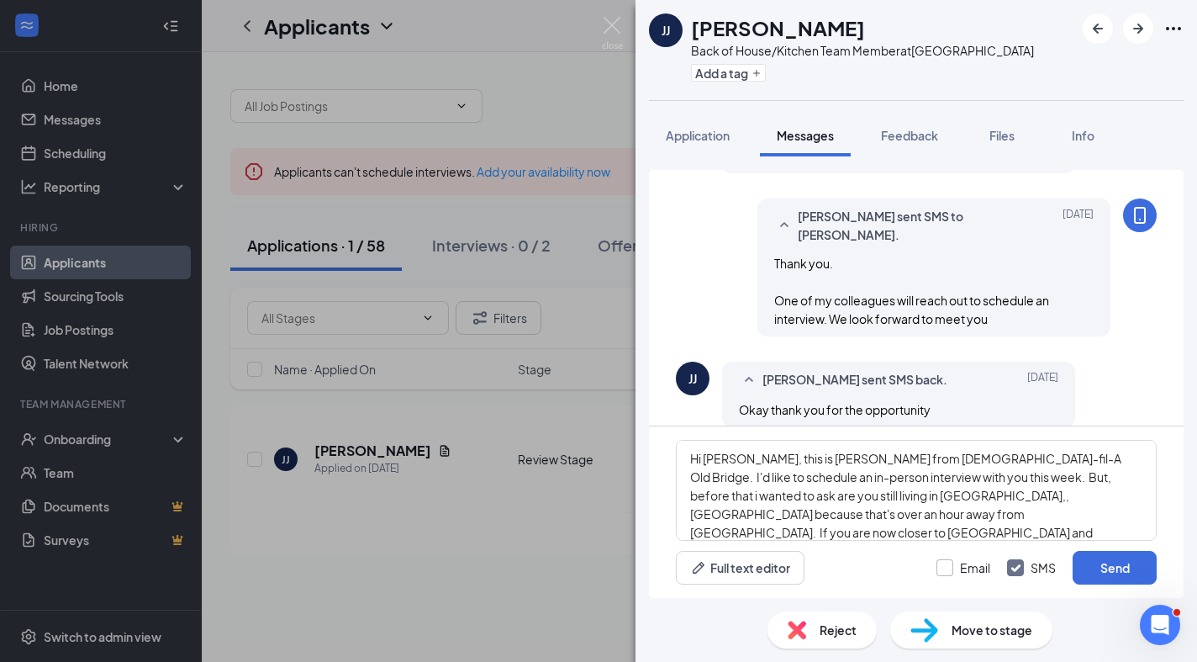
checkbox input "true"
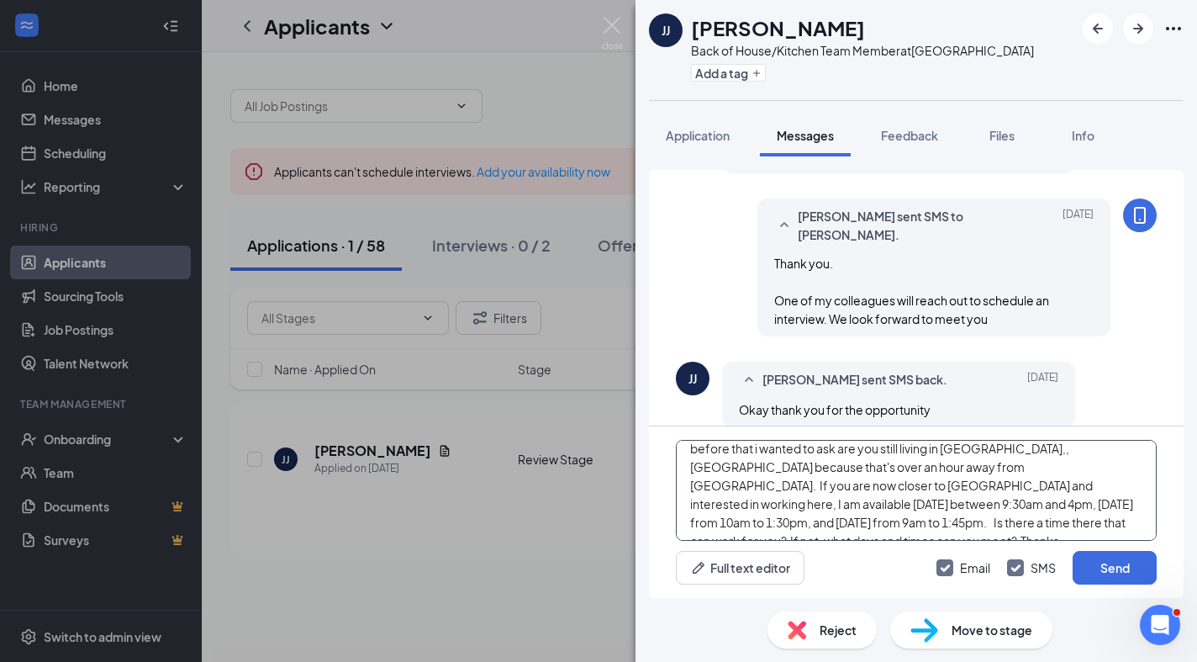
click at [788, 452] on textarea "Hi [PERSON_NAME], this is [PERSON_NAME] from [DEMOGRAPHIC_DATA]-fil-A Old Bridg…" at bounding box center [916, 490] width 481 height 101
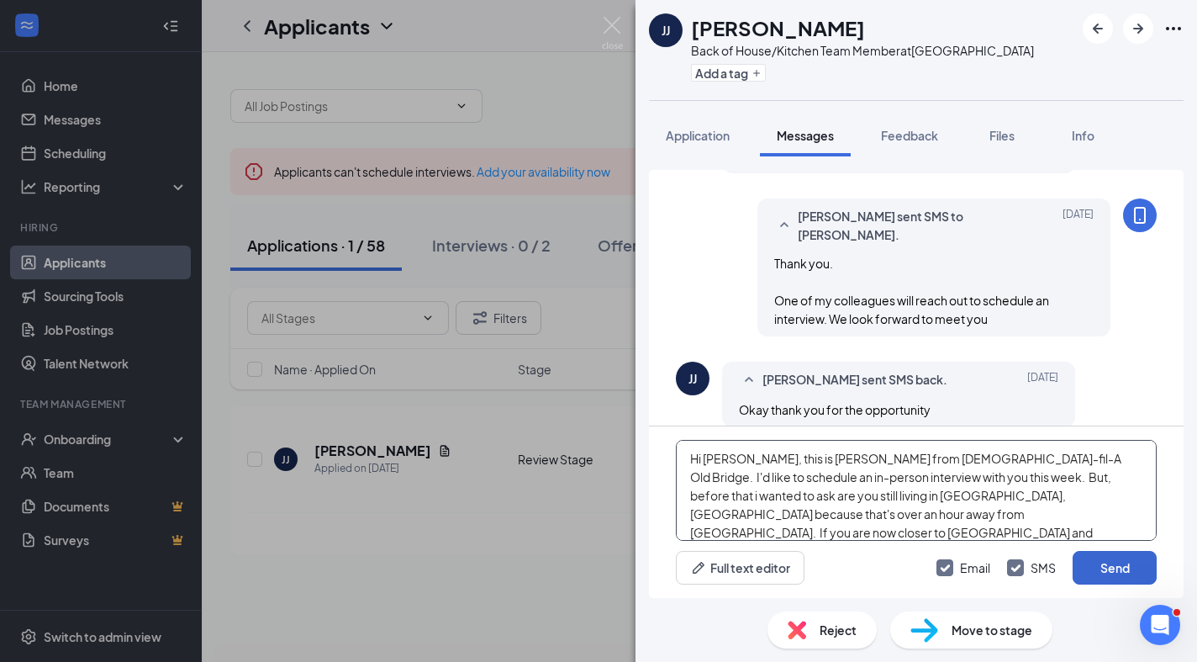
type textarea "Hi [PERSON_NAME], this is [PERSON_NAME] from [DEMOGRAPHIC_DATA]-fil-A Old Bridg…"
click at [1129, 567] on button "Send" at bounding box center [1115, 568] width 84 height 34
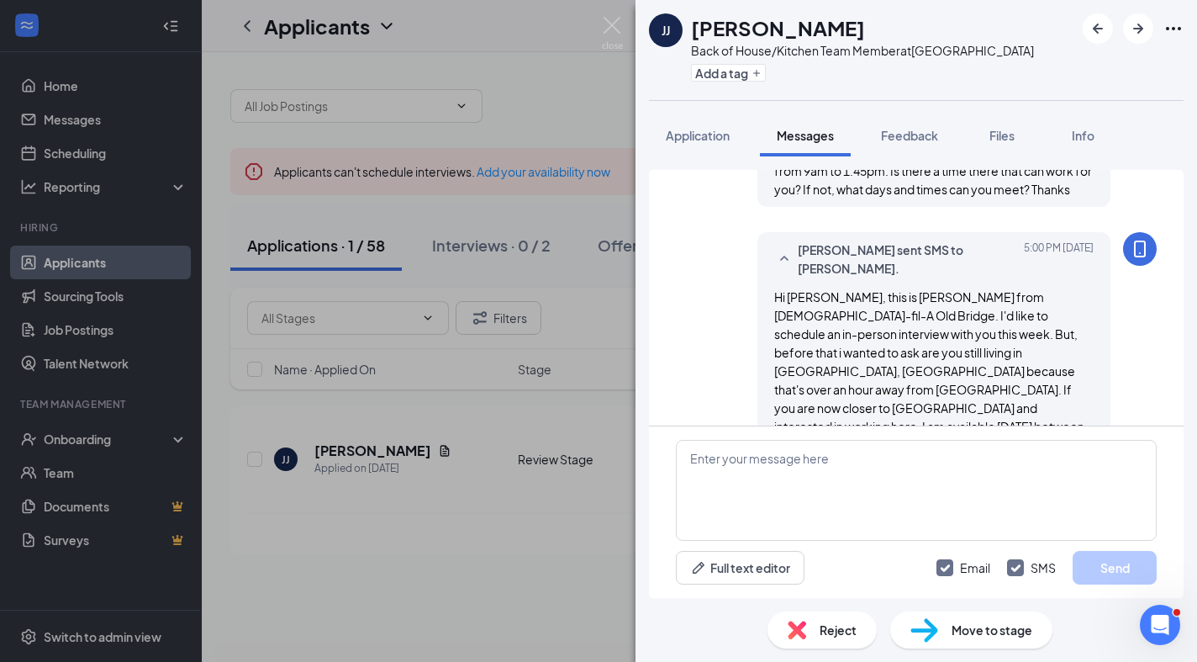
scroll to position [1470, 0]
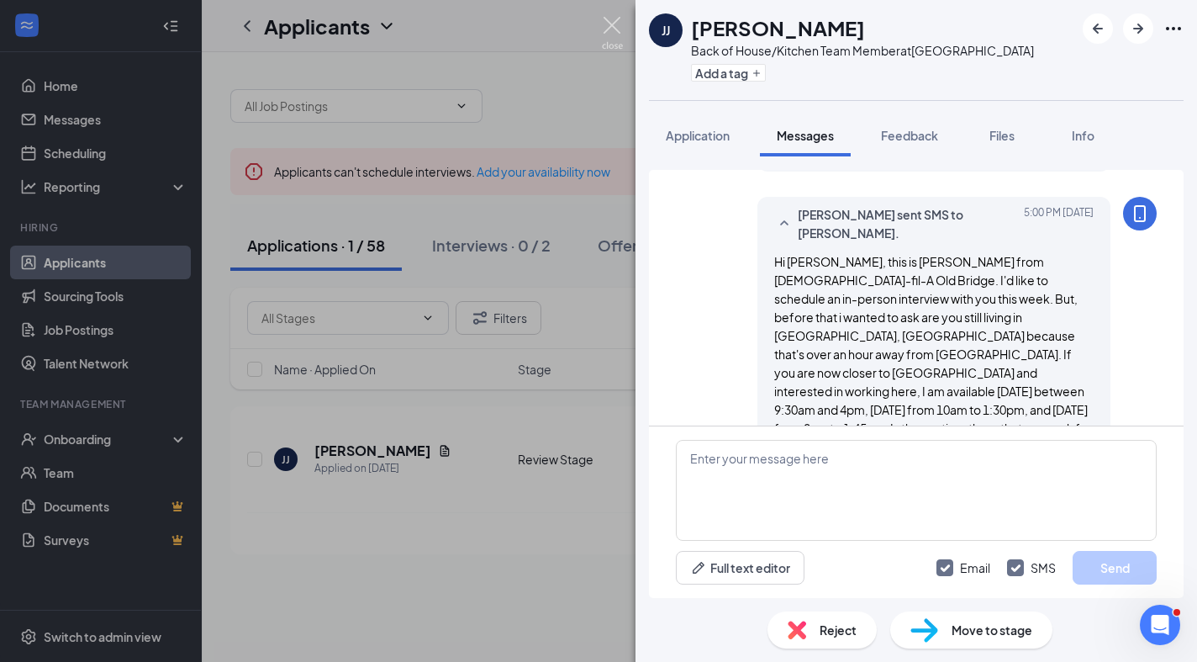
click at [610, 30] on img at bounding box center [612, 33] width 21 height 33
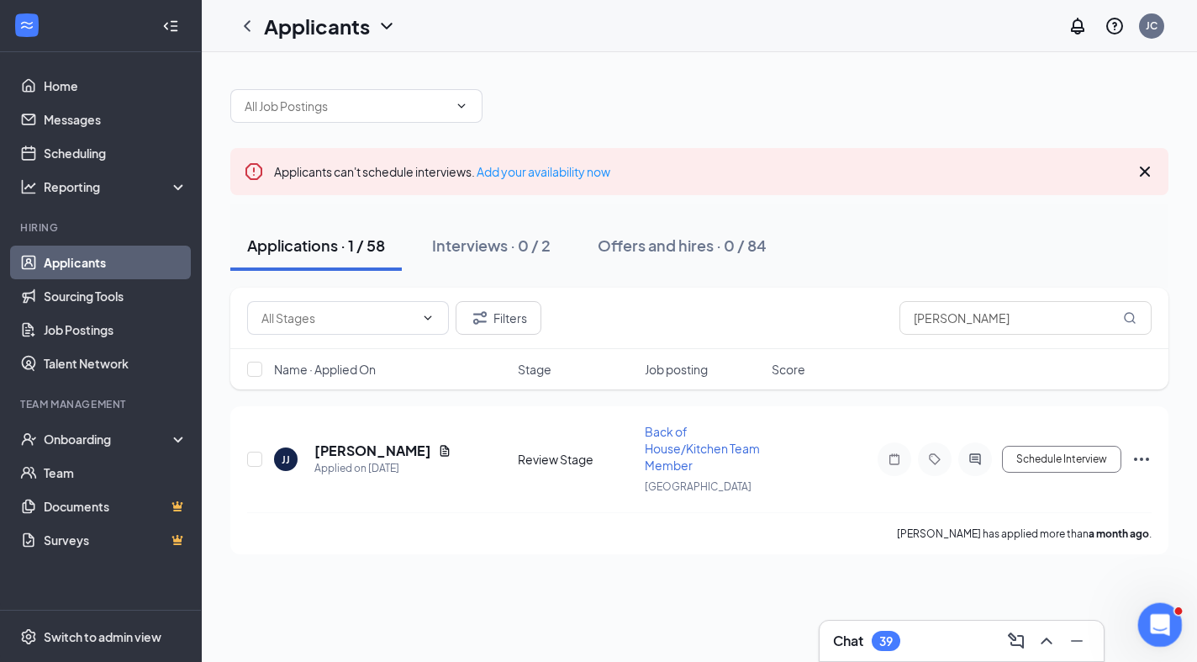
click at [1159, 618] on icon "Open Intercom Messenger" at bounding box center [1158, 621] width 12 height 13
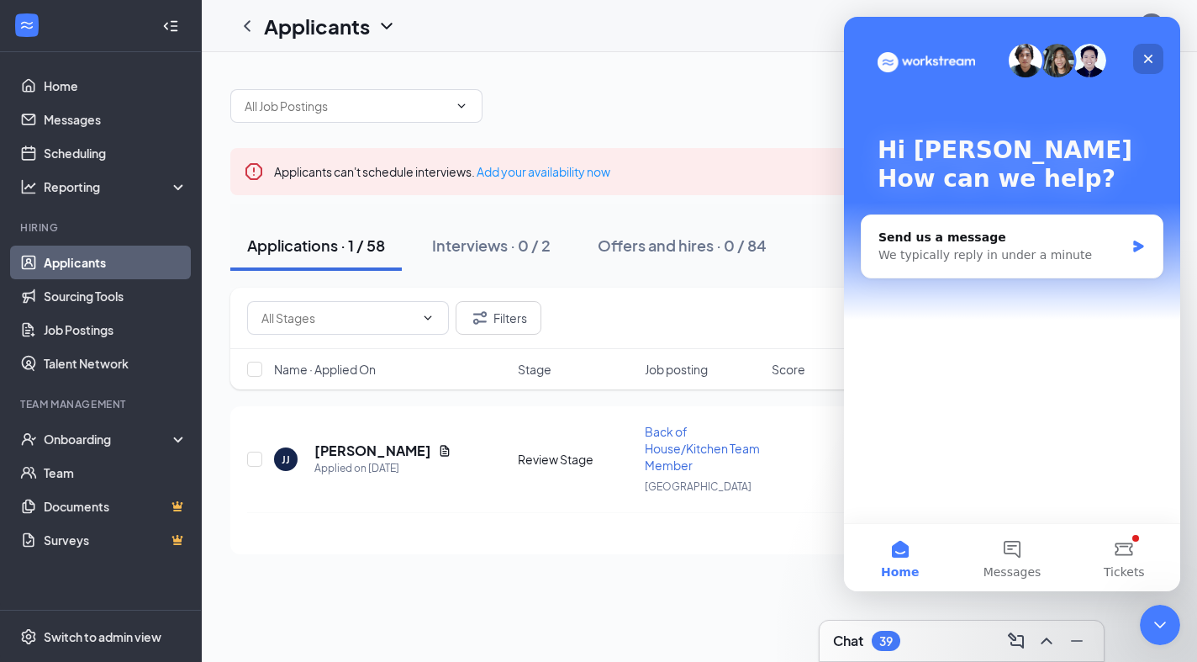
click at [1151, 56] on icon "Close" at bounding box center [1148, 58] width 13 height 13
